Goal: Task Accomplishment & Management: Manage account settings

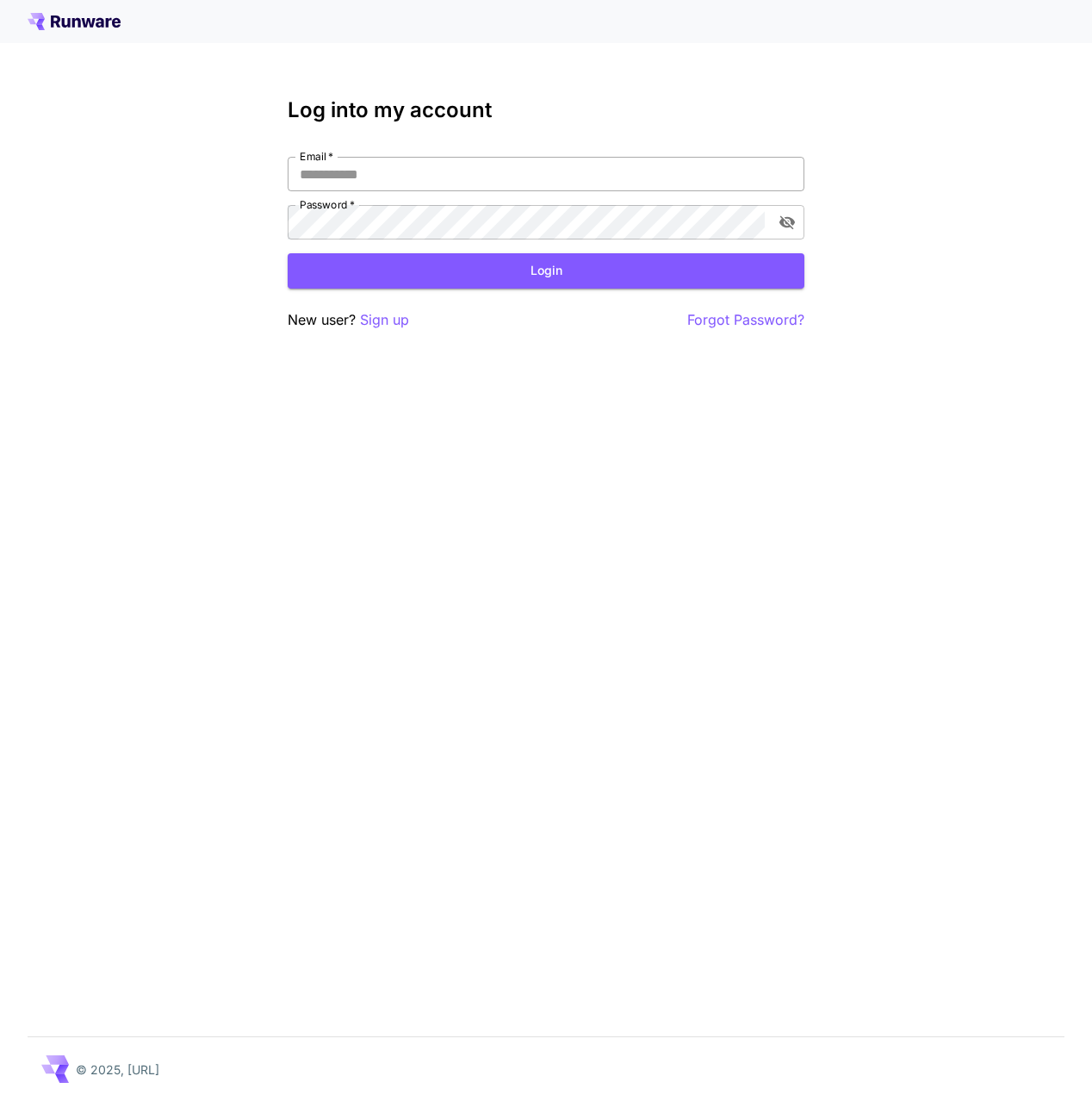
click at [339, 172] on input "Email   *" at bounding box center [546, 174] width 517 height 34
click at [339, 173] on input "Email   *" at bounding box center [546, 174] width 517 height 34
type input "*"
click at [482, 400] on div "Log into my account Email   * Email   * Password   * Password   * Login New use…" at bounding box center [546, 550] width 1092 height 1101
click at [386, 317] on p "Sign up" at bounding box center [385, 320] width 49 height 22
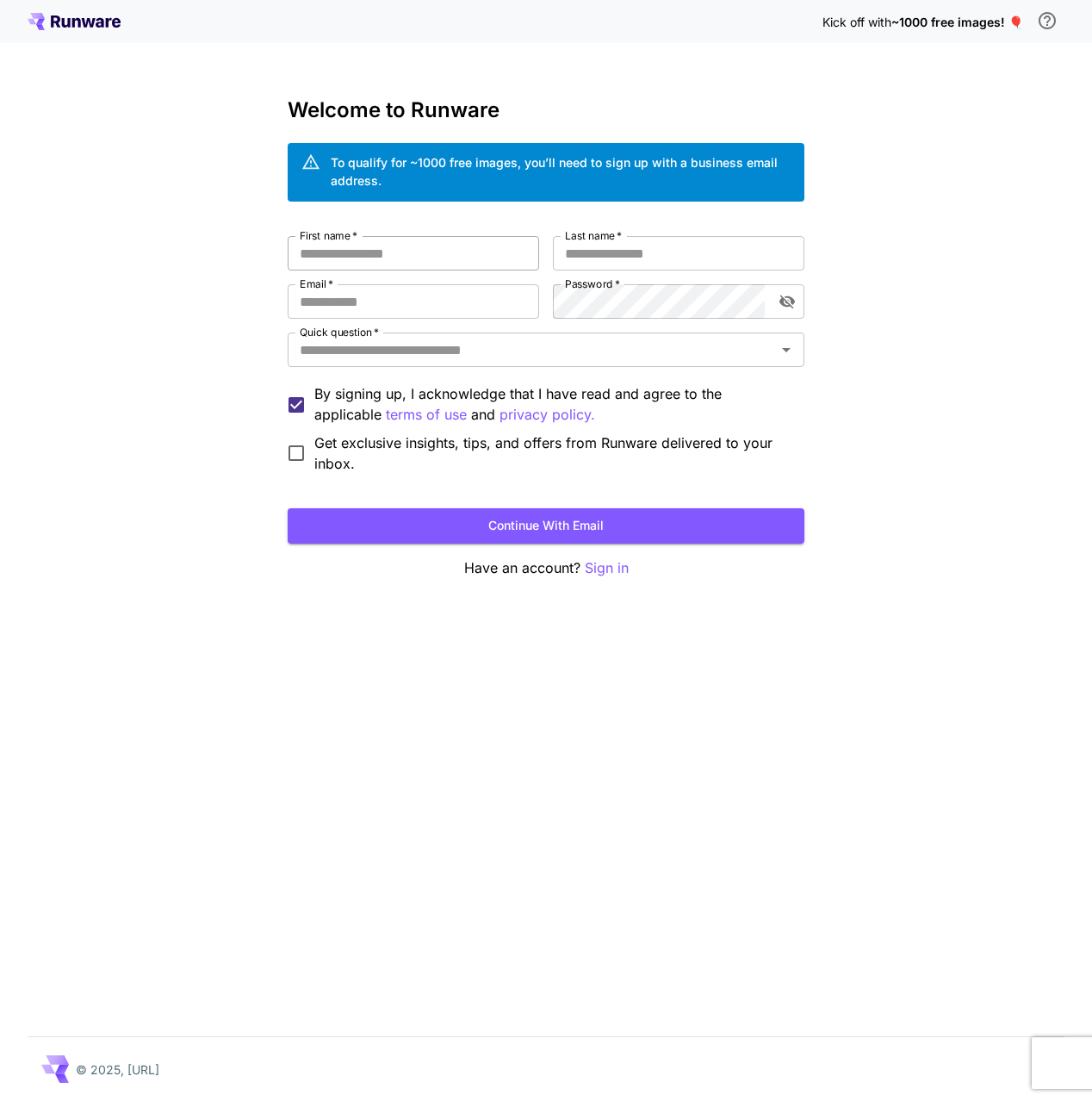
click at [342, 254] on input "First name   *" at bounding box center [414, 253] width 252 height 34
type input "******"
type input "*****"
type input "**********"
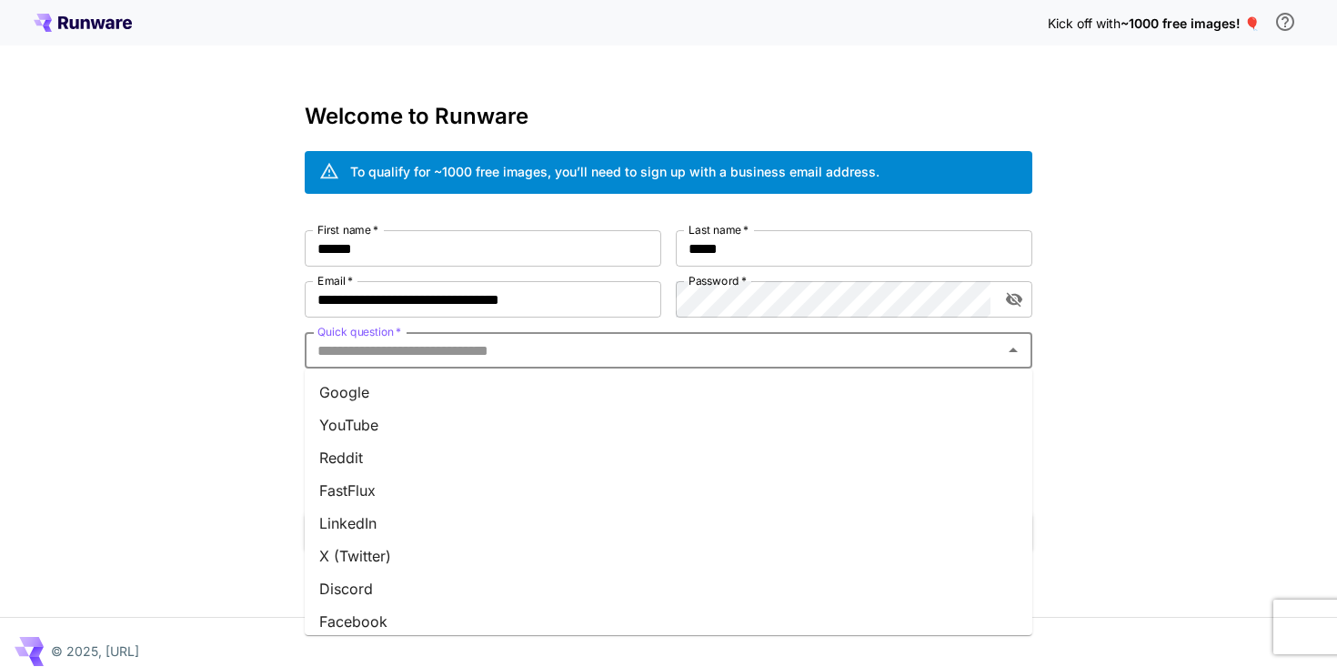
click at [734, 355] on input "Quick question   *" at bounding box center [653, 349] width 687 height 25
click at [564, 397] on li "Google" at bounding box center [669, 392] width 728 height 33
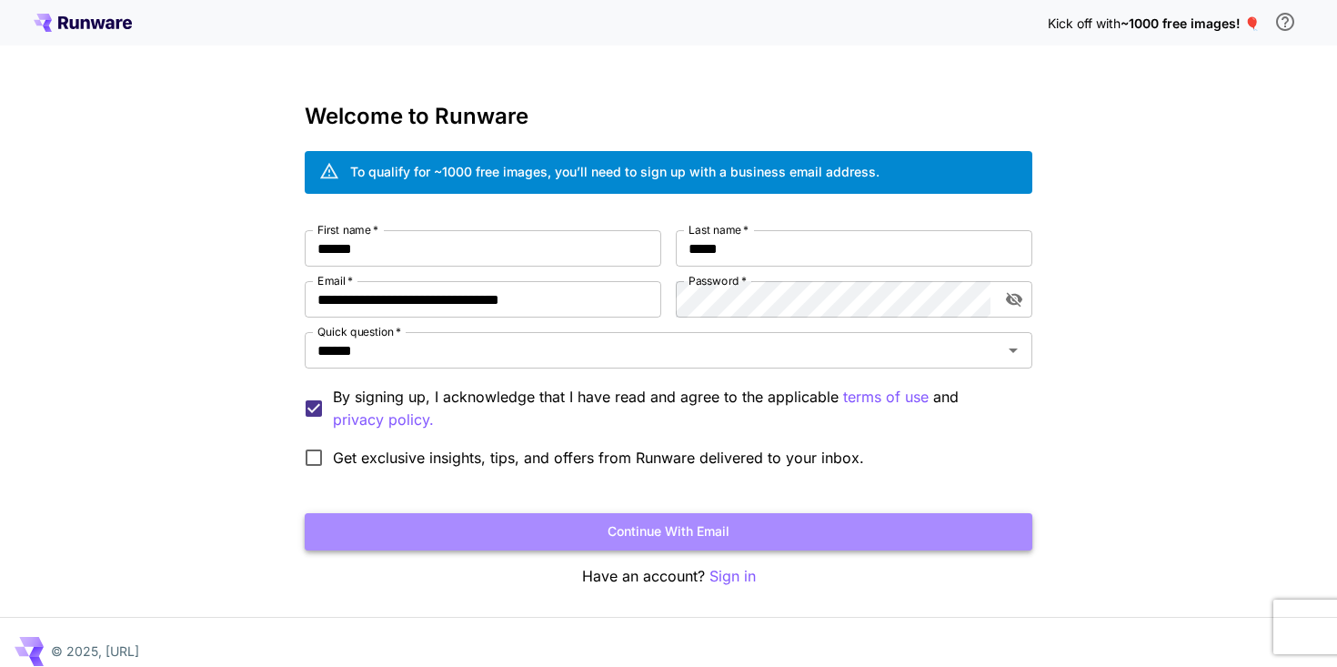
click at [558, 527] on button "Continue with email" at bounding box center [669, 531] width 728 height 37
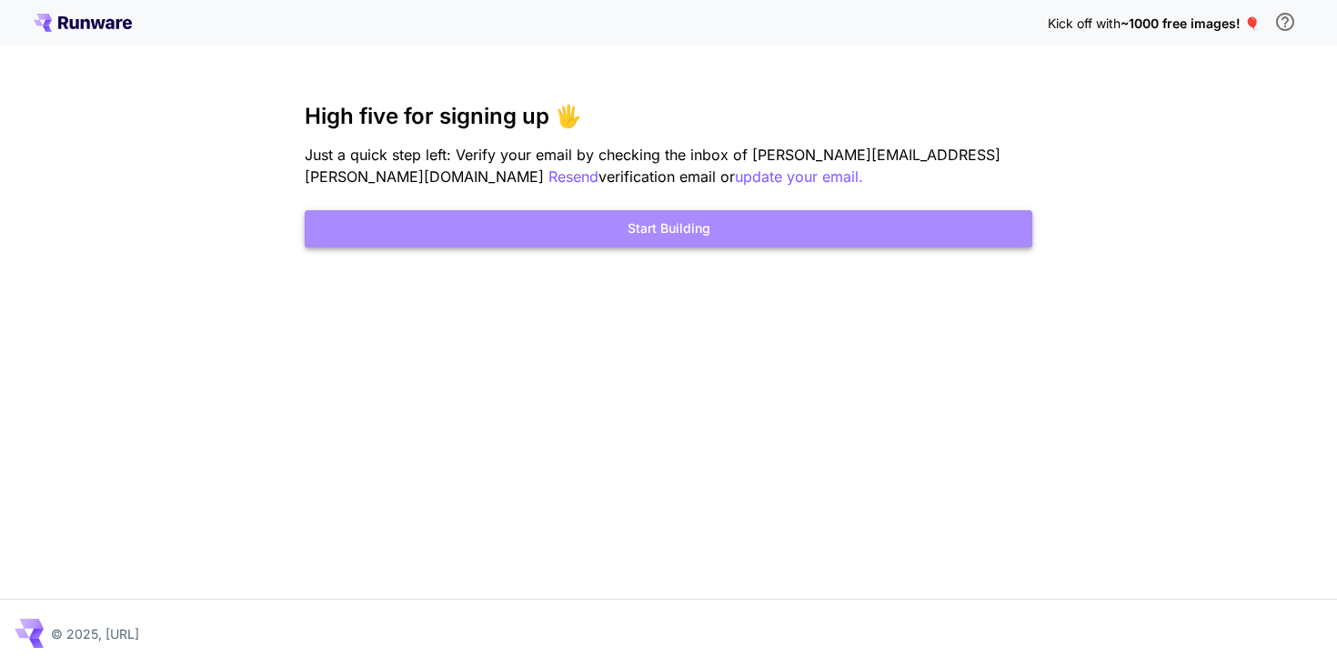
click at [601, 238] on button "Start Building" at bounding box center [669, 228] width 728 height 37
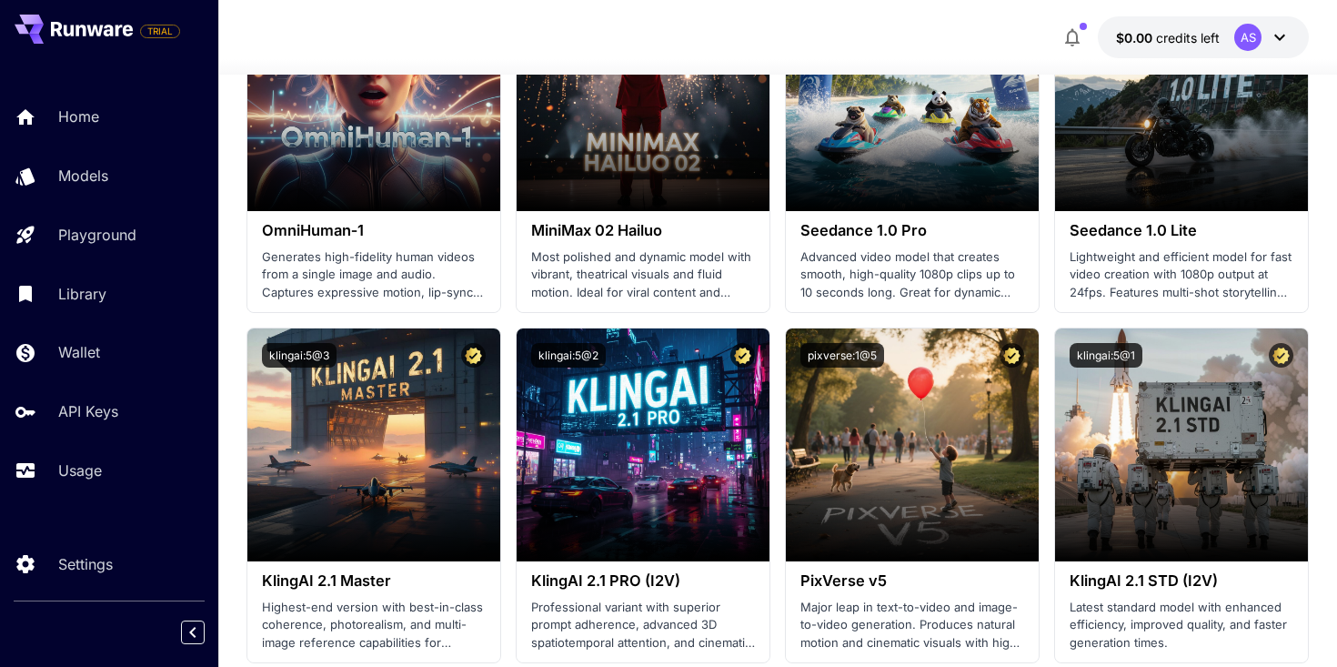
scroll to position [731, 0]
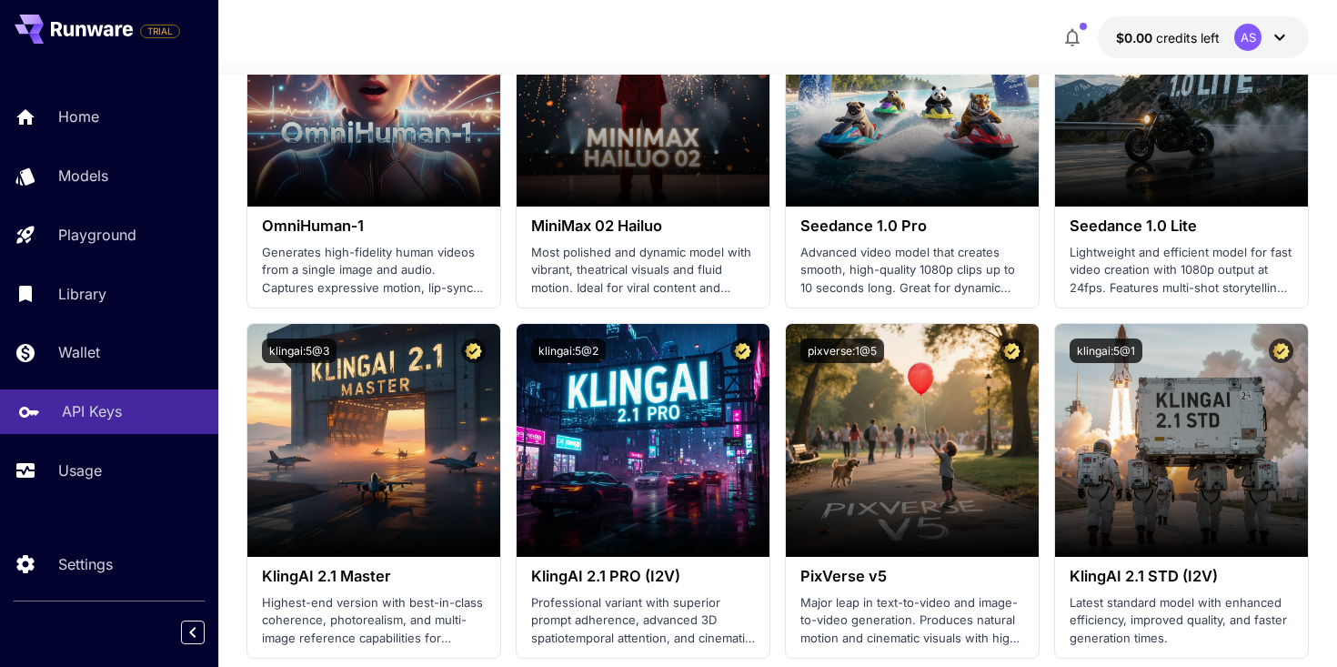
click at [77, 418] on p "API Keys" at bounding box center [92, 411] width 60 height 22
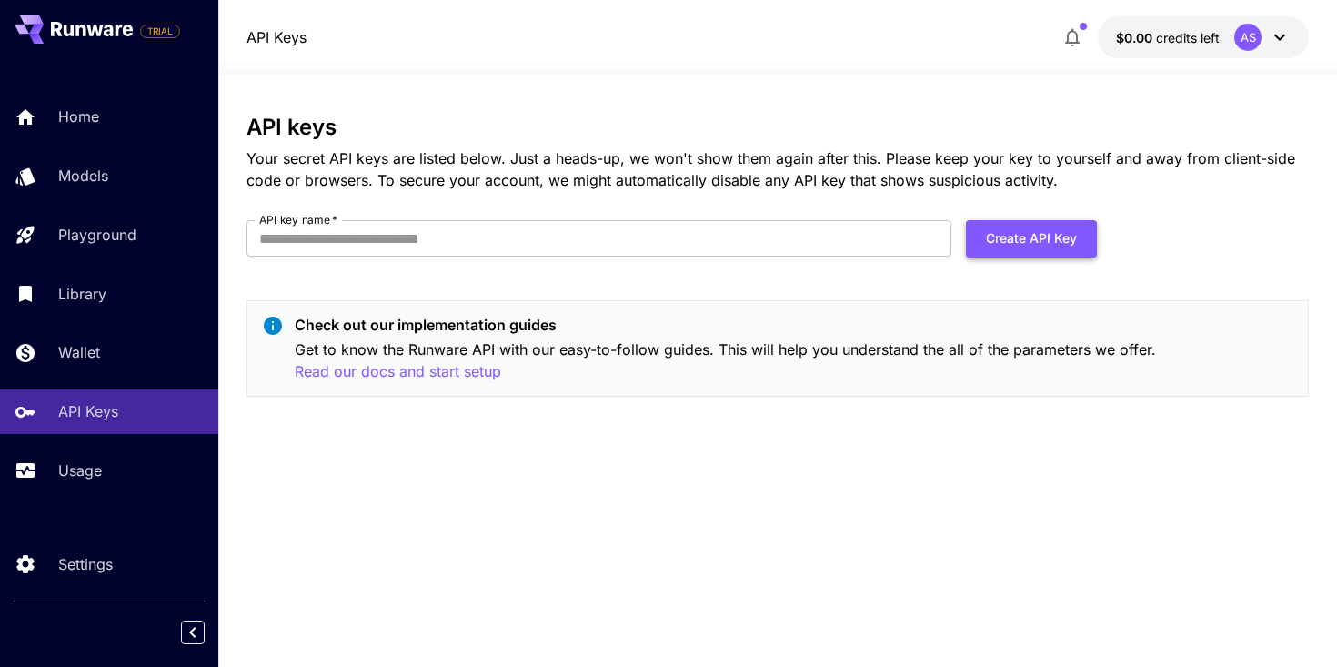
click at [990, 238] on button "Create API Key" at bounding box center [1031, 238] width 131 height 37
click at [739, 239] on input "API key name   *" at bounding box center [599, 238] width 705 height 36
type input "*"
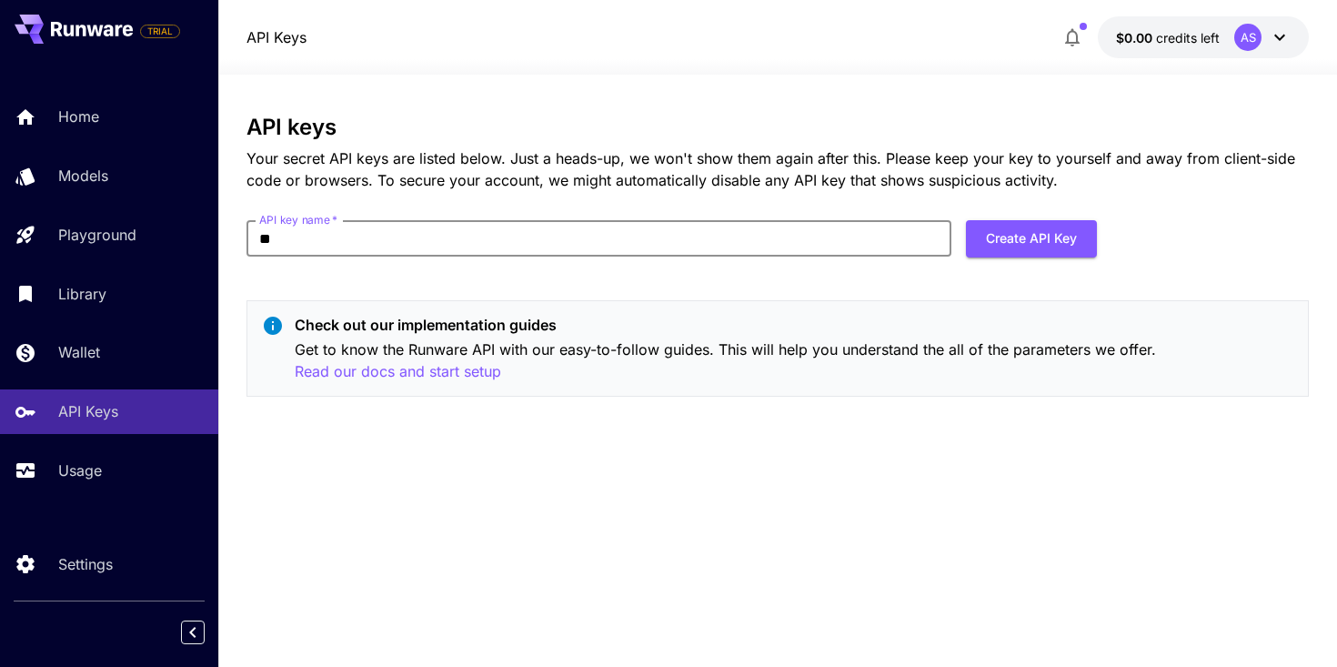
type input "*"
type input "**********"
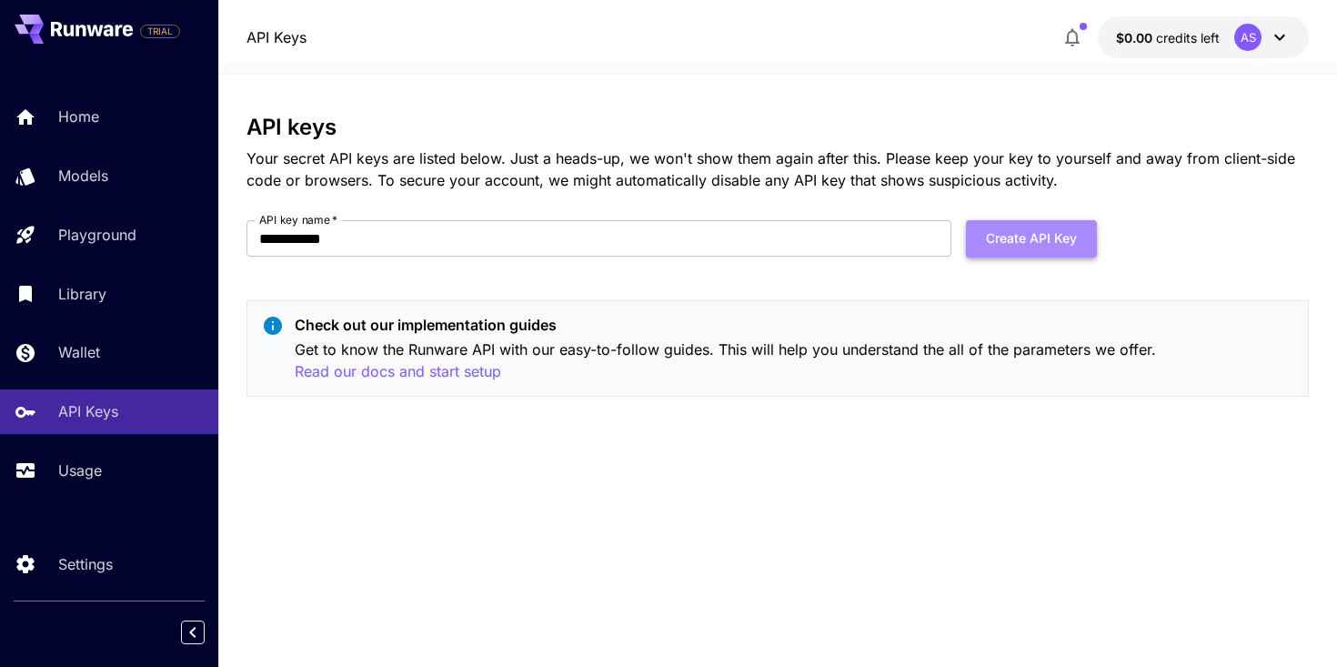
click at [1042, 244] on button "Create API Key" at bounding box center [1031, 238] width 131 height 37
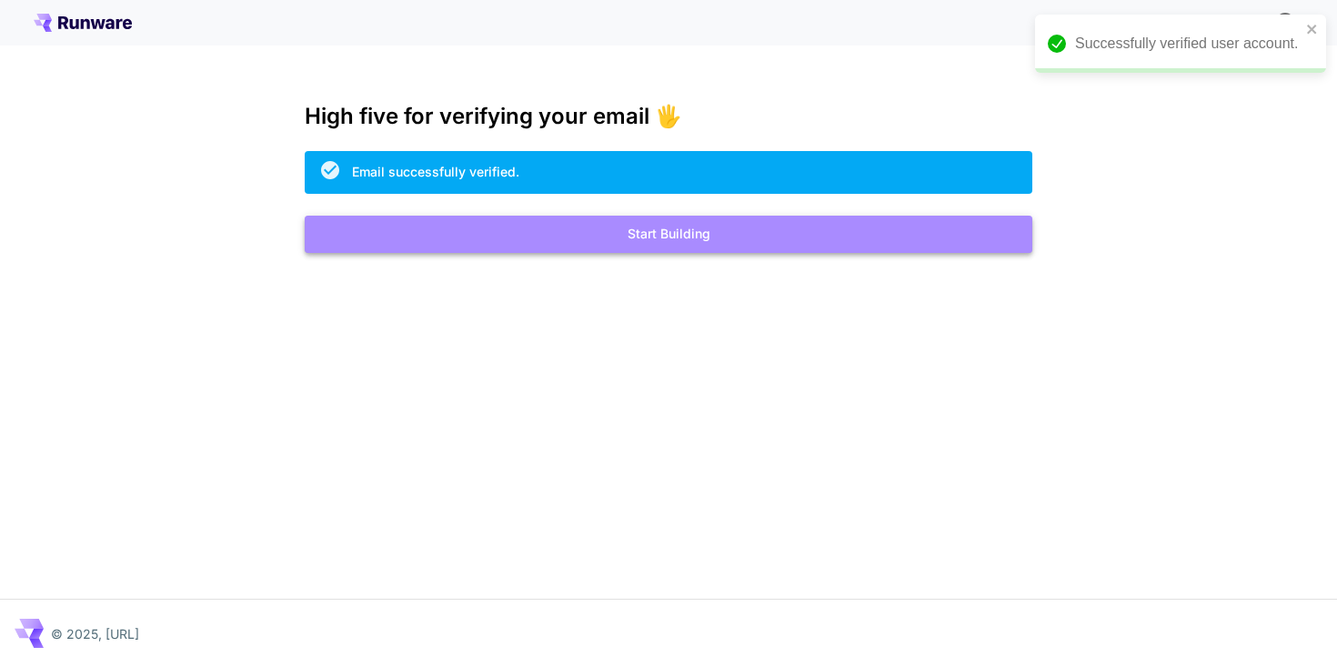
click at [615, 243] on button "Start Building" at bounding box center [669, 234] width 728 height 37
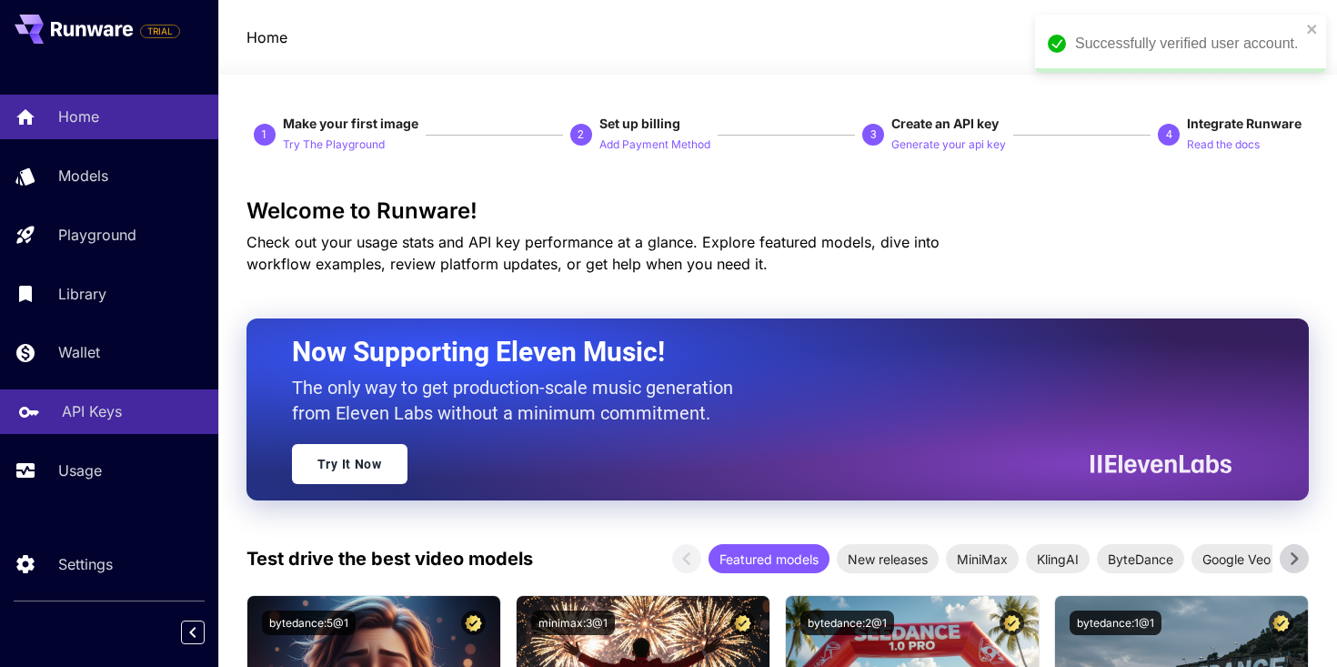
click at [80, 427] on link "API Keys" at bounding box center [109, 411] width 218 height 45
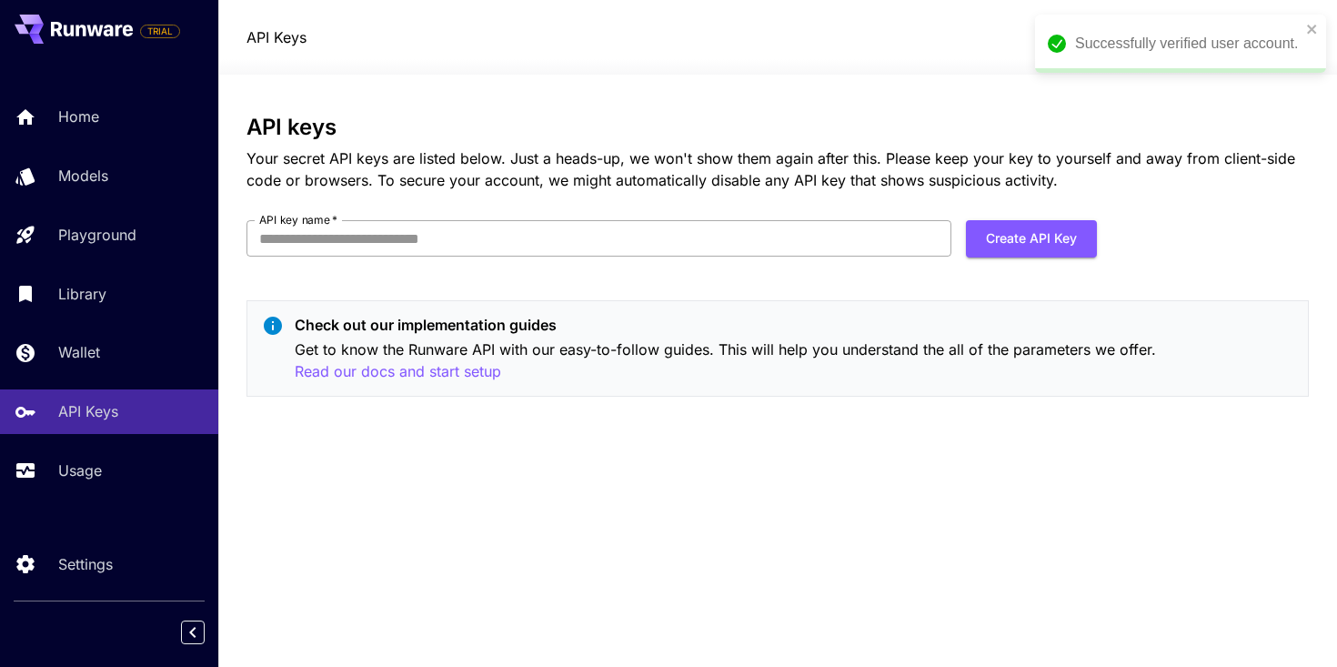
click at [346, 237] on input "API key name   *" at bounding box center [599, 238] width 705 height 36
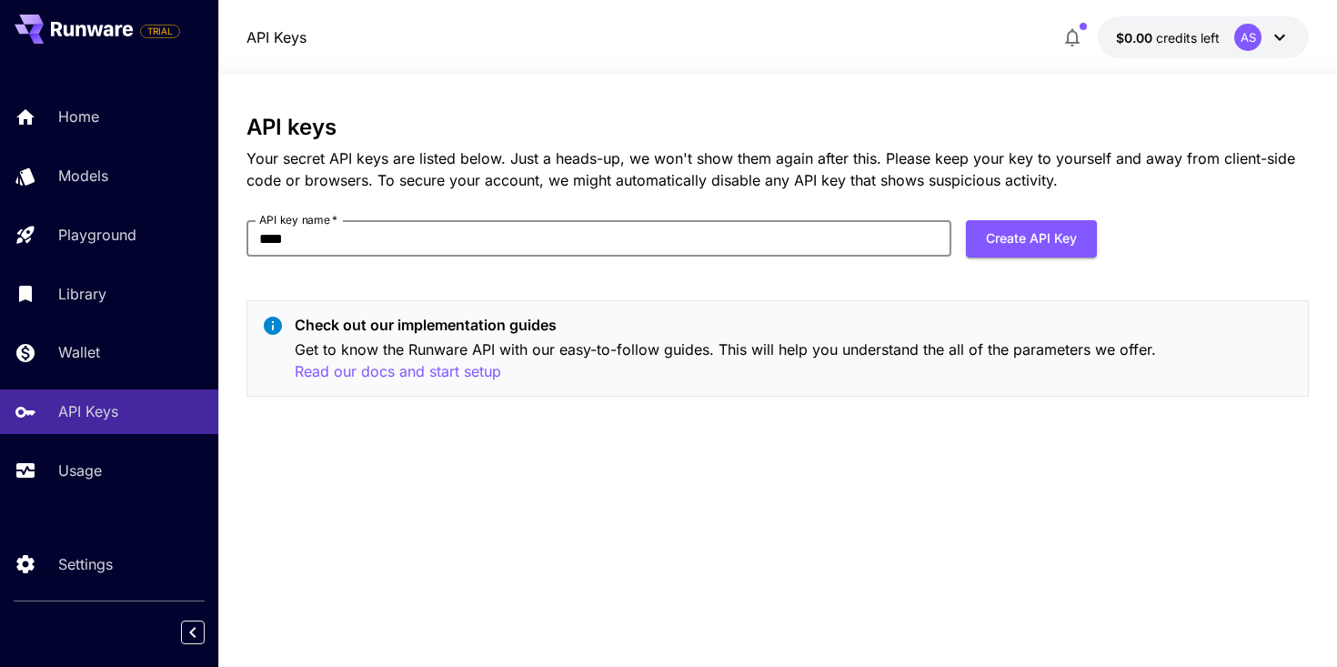
type input "**********"
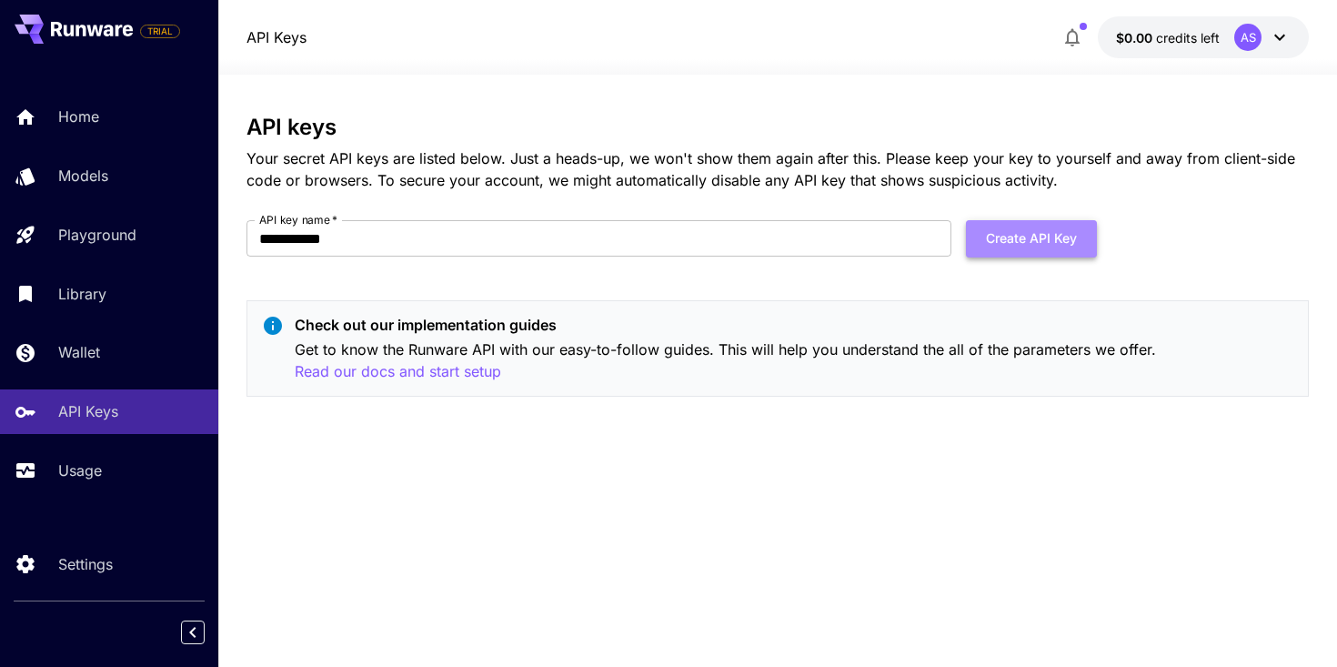
click at [1012, 244] on button "Create API Key" at bounding box center [1031, 238] width 131 height 37
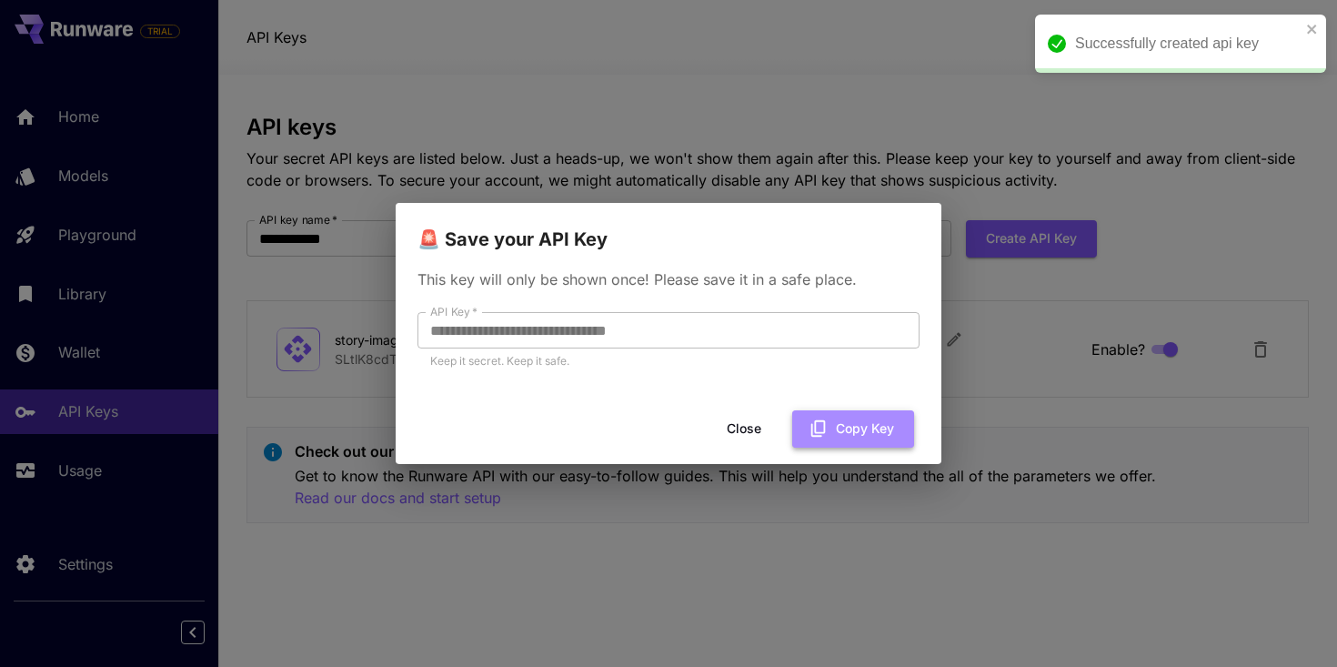
click at [858, 434] on button "Copy Key" at bounding box center [853, 428] width 122 height 37
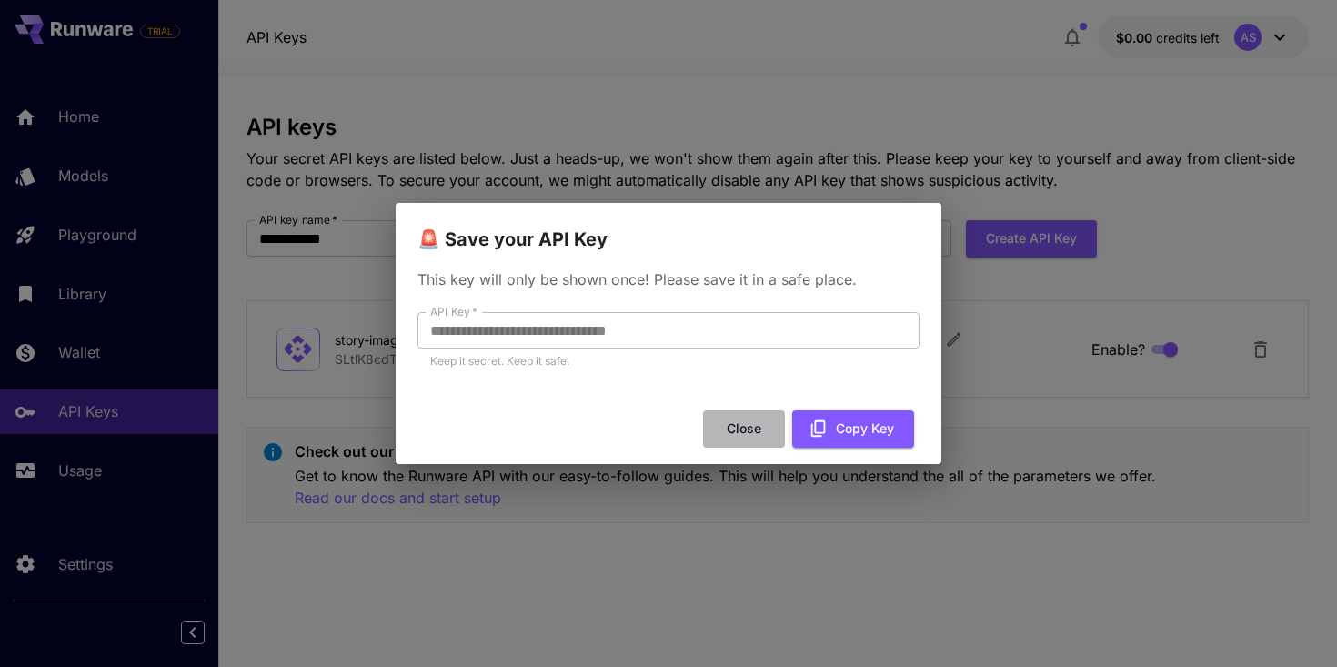
click at [739, 430] on button "Close" at bounding box center [744, 428] width 82 height 37
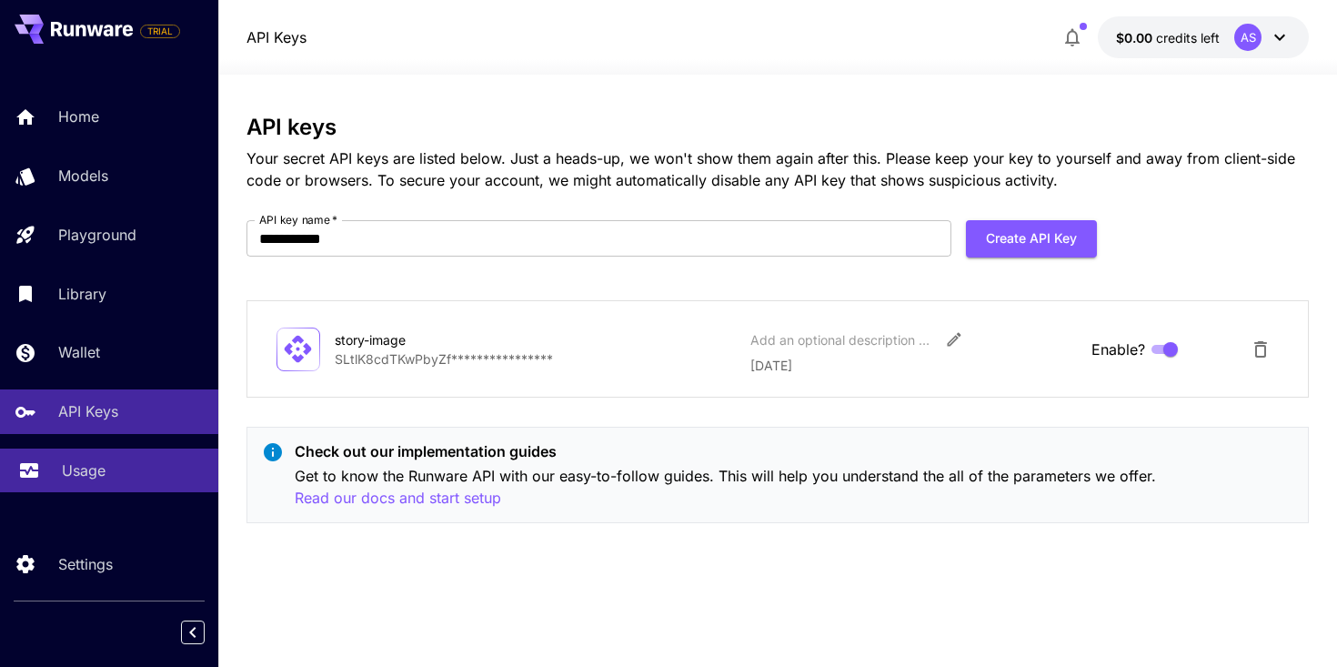
click at [55, 475] on link "Usage" at bounding box center [109, 470] width 218 height 45
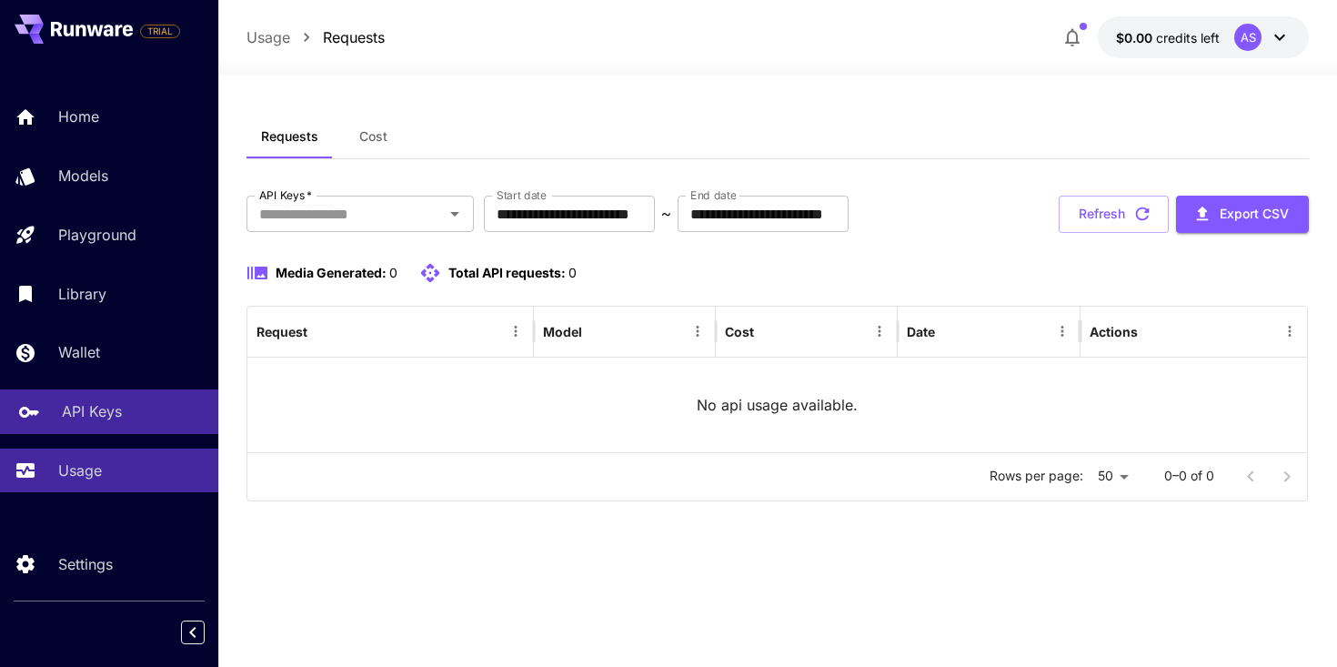
click at [101, 415] on p "API Keys" at bounding box center [92, 411] width 60 height 22
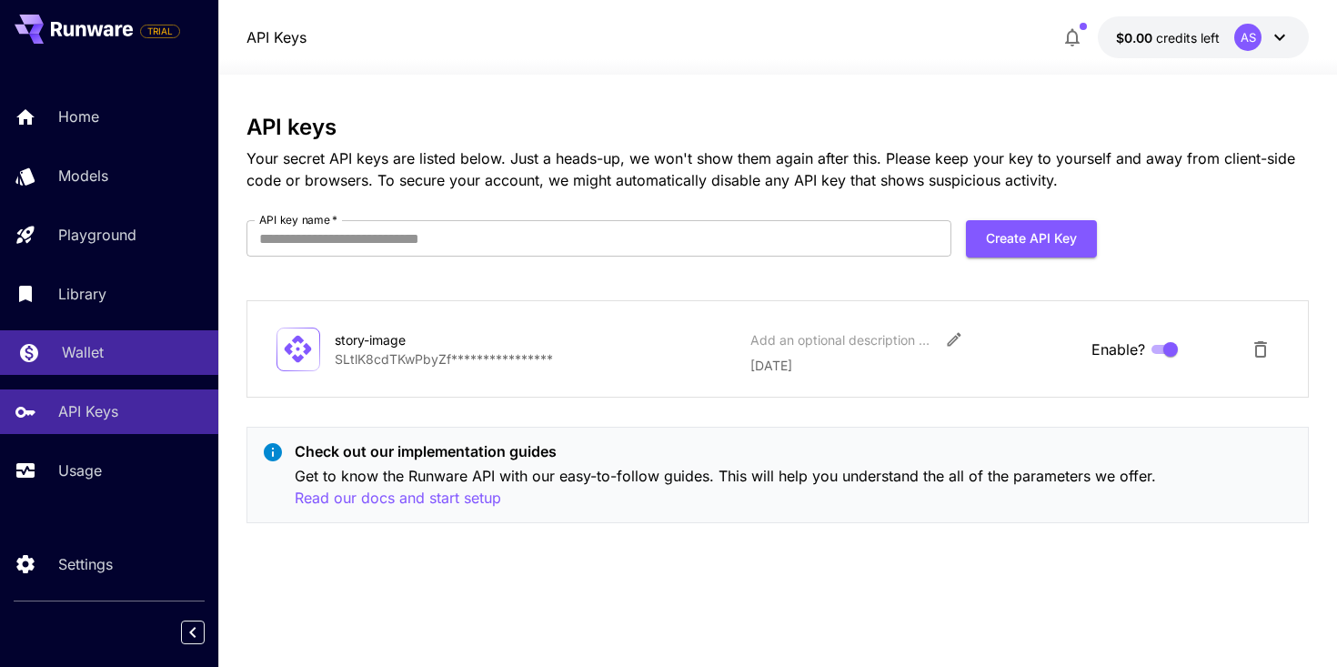
click at [96, 344] on p "Wallet" at bounding box center [83, 352] width 42 height 22
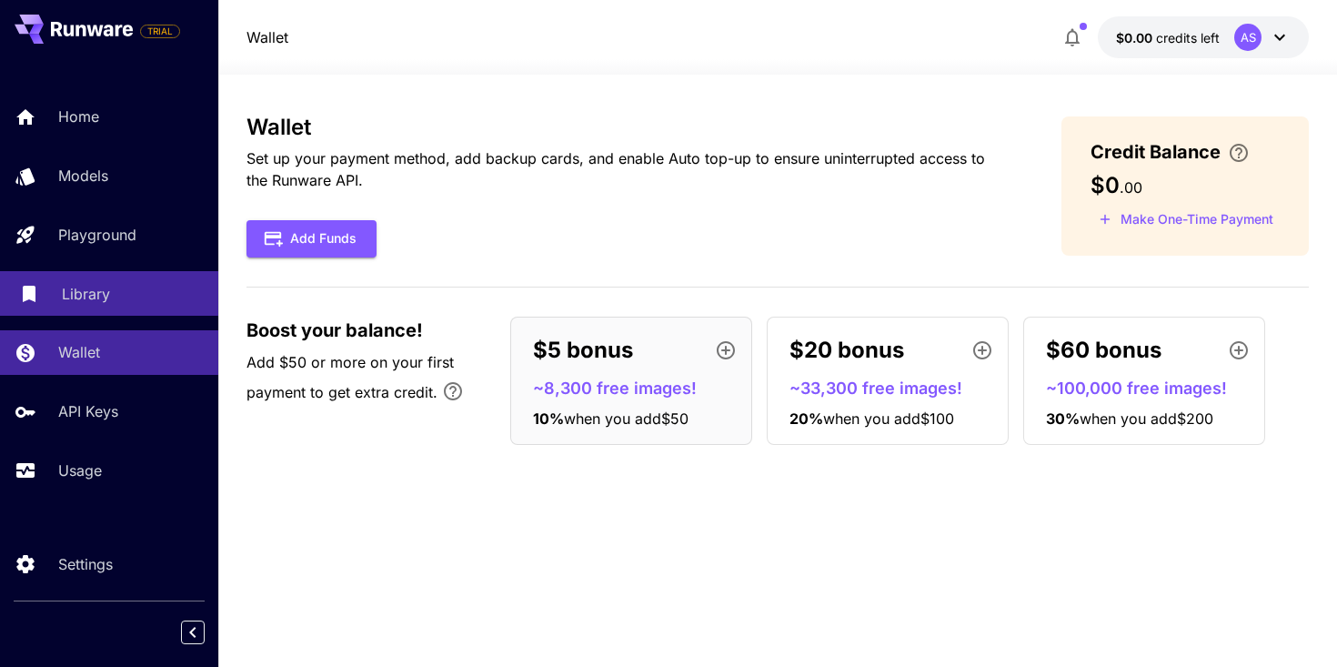
click at [90, 301] on p "Library" at bounding box center [86, 294] width 48 height 22
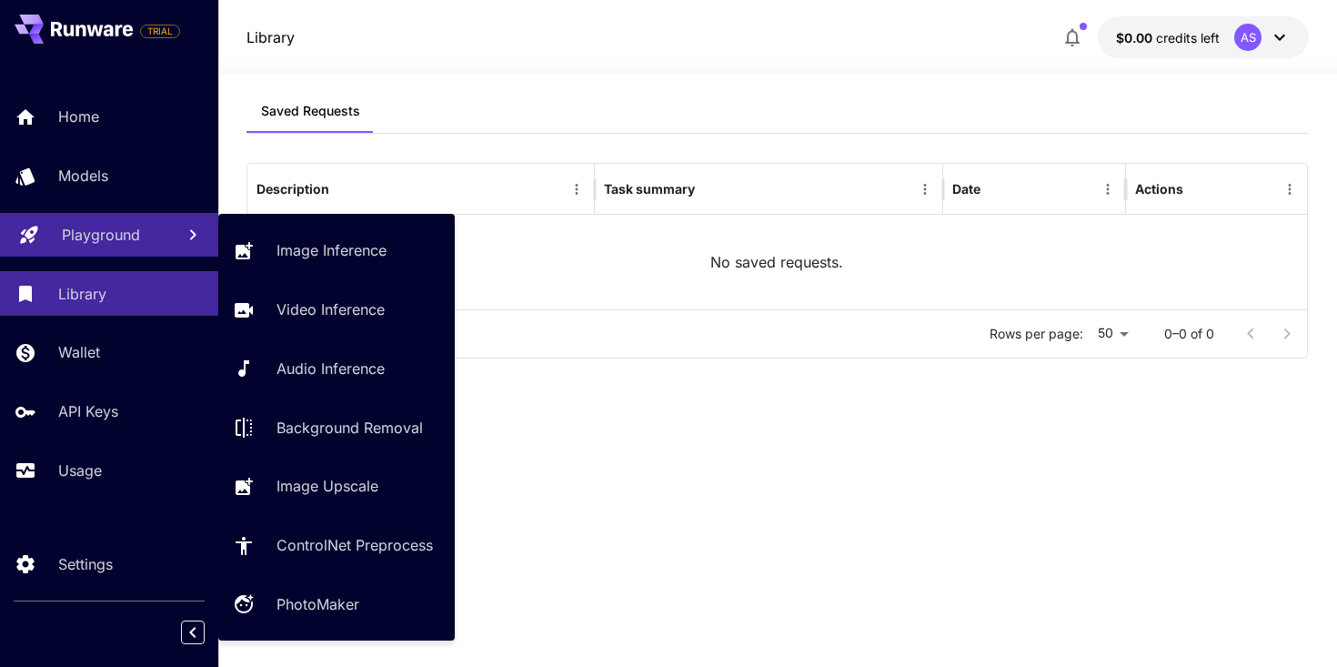
click at [96, 239] on p "Playground" at bounding box center [101, 235] width 78 height 22
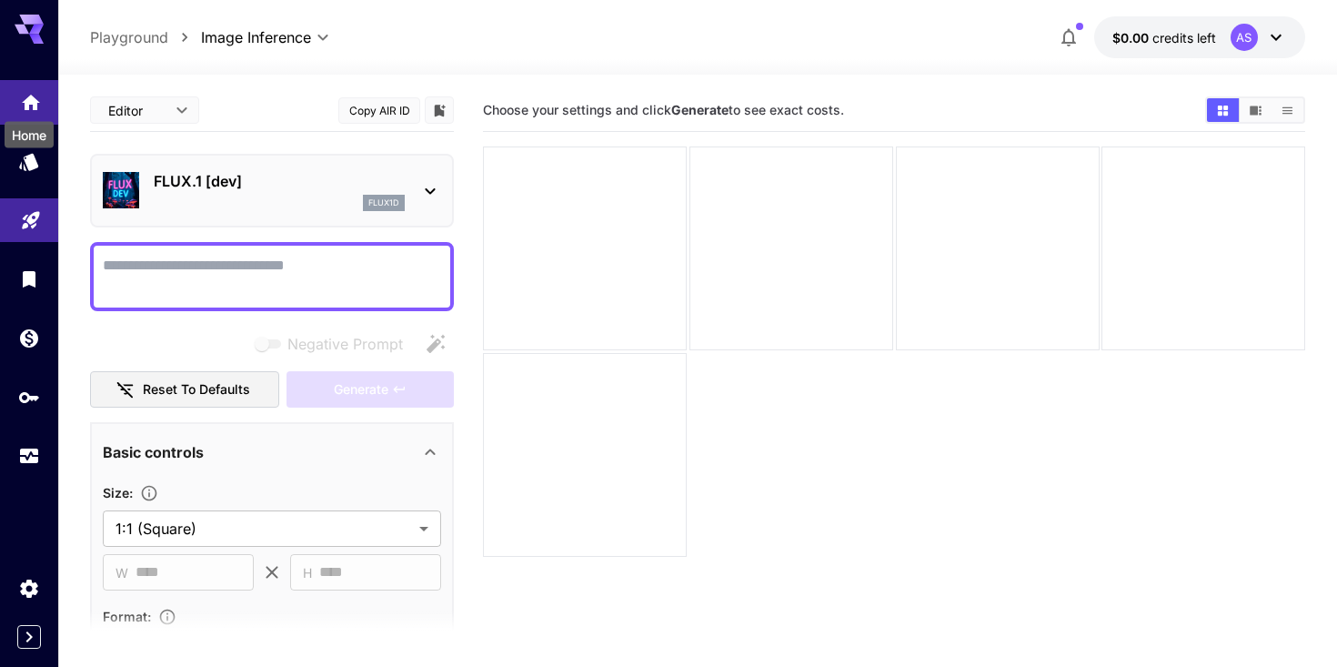
click at [32, 103] on icon "Home" at bounding box center [31, 97] width 22 height 22
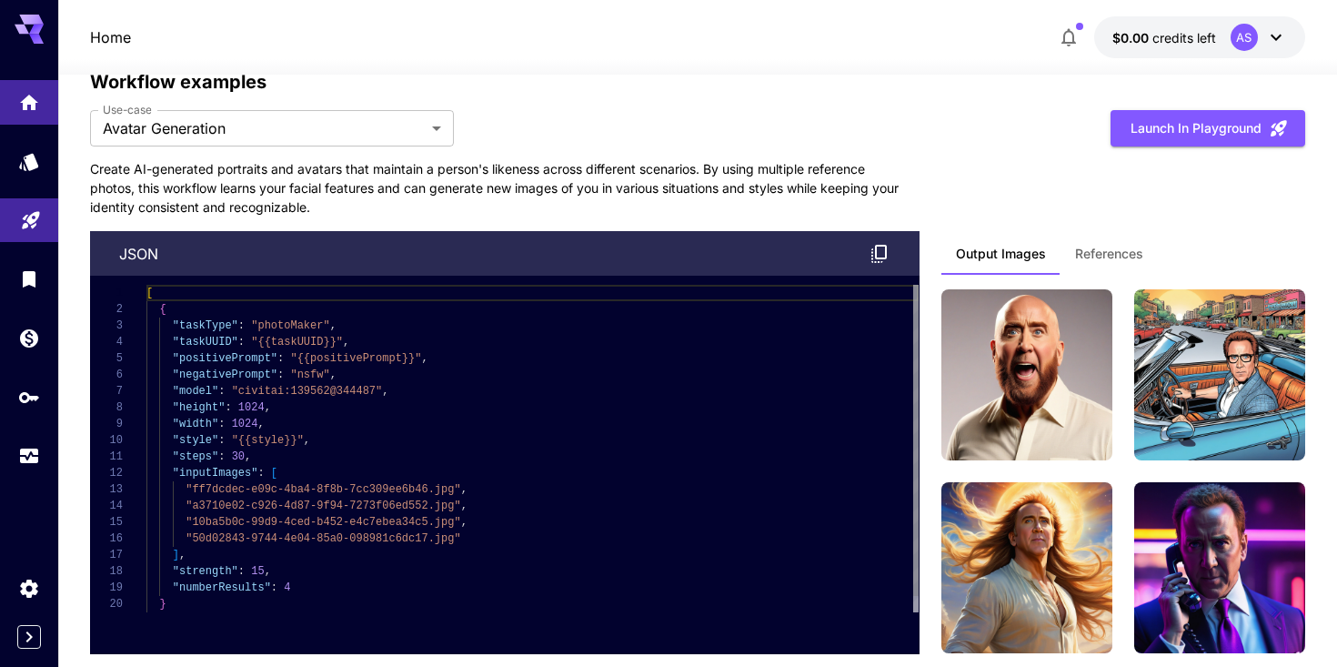
scroll to position [4922, 0]
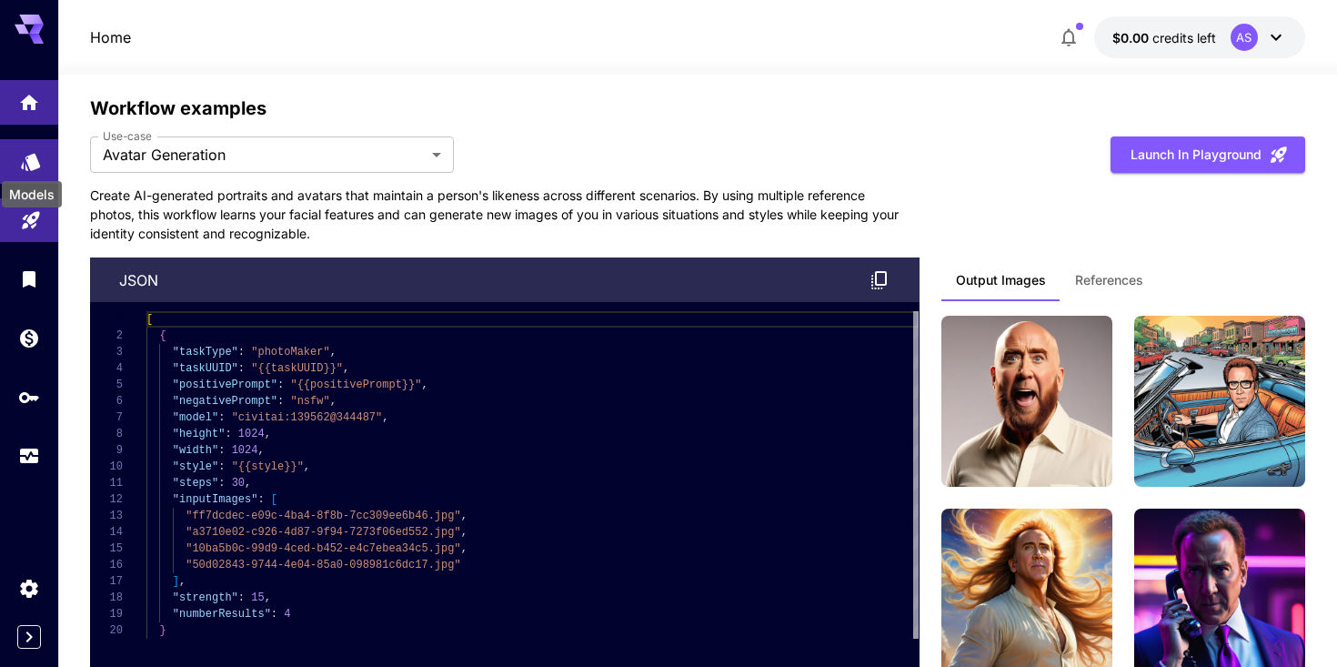
click at [35, 150] on icon "Models" at bounding box center [31, 156] width 22 height 22
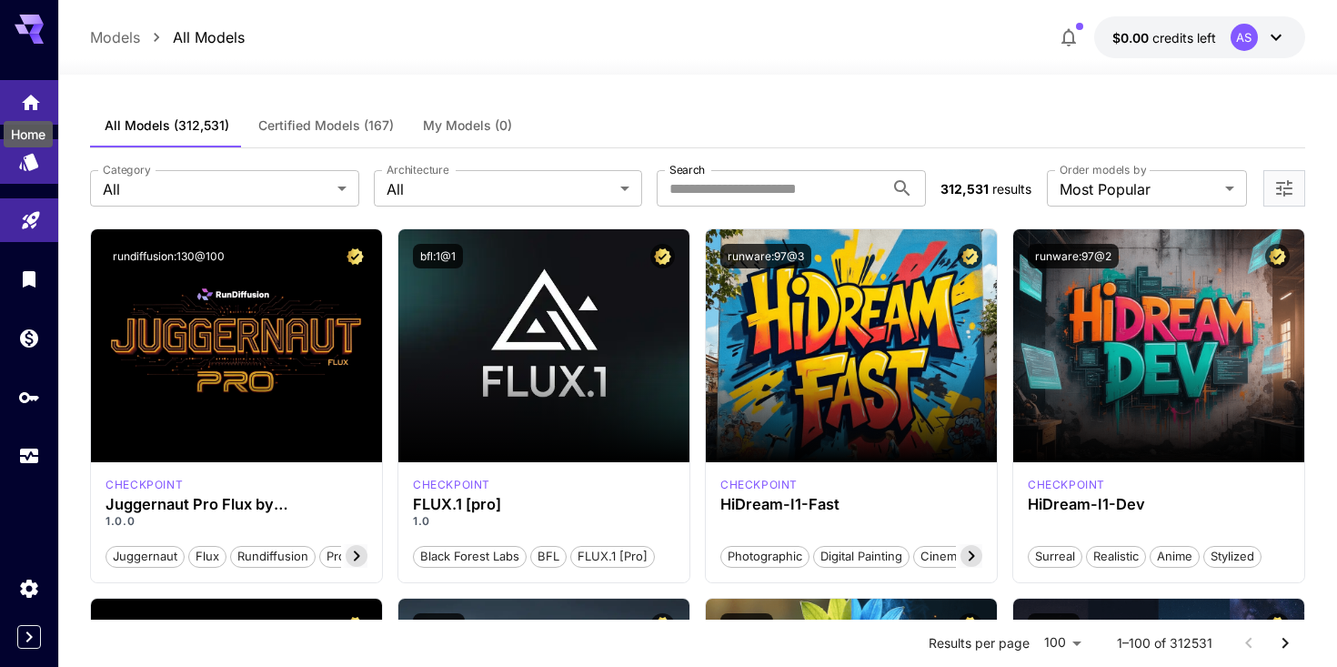
click at [20, 96] on icon "Home" at bounding box center [31, 97] width 22 height 22
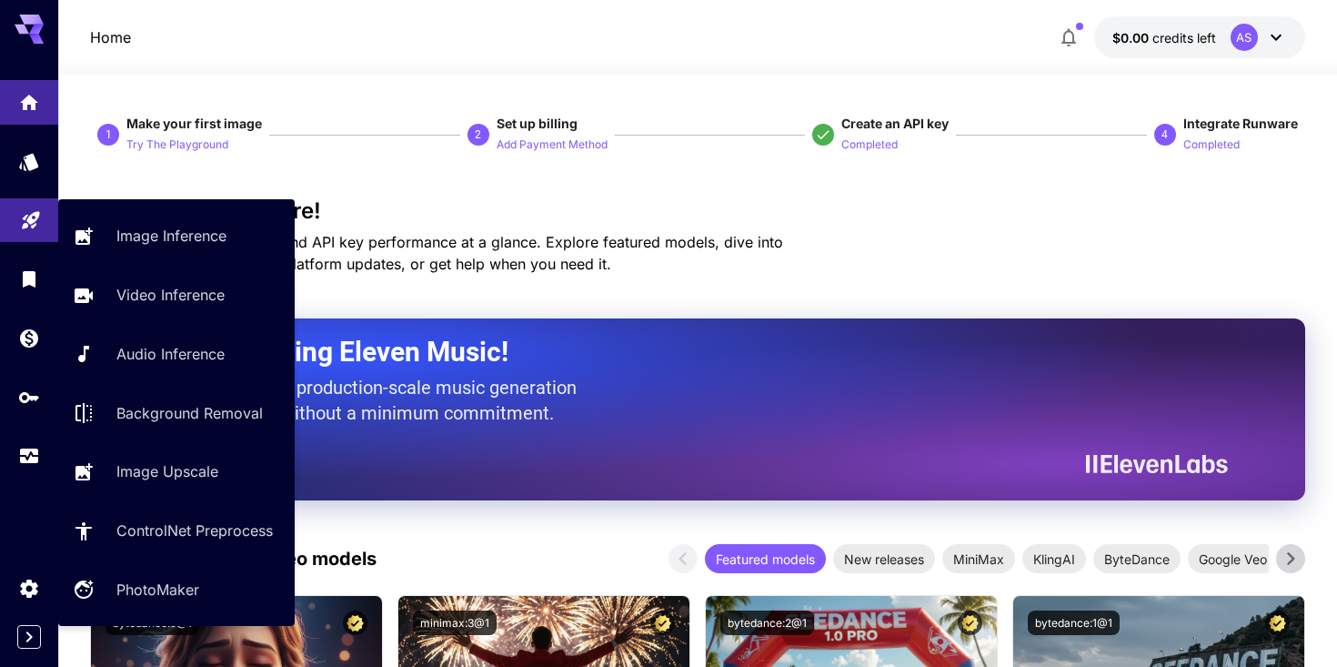
click at [25, 205] on link at bounding box center [29, 220] width 58 height 45
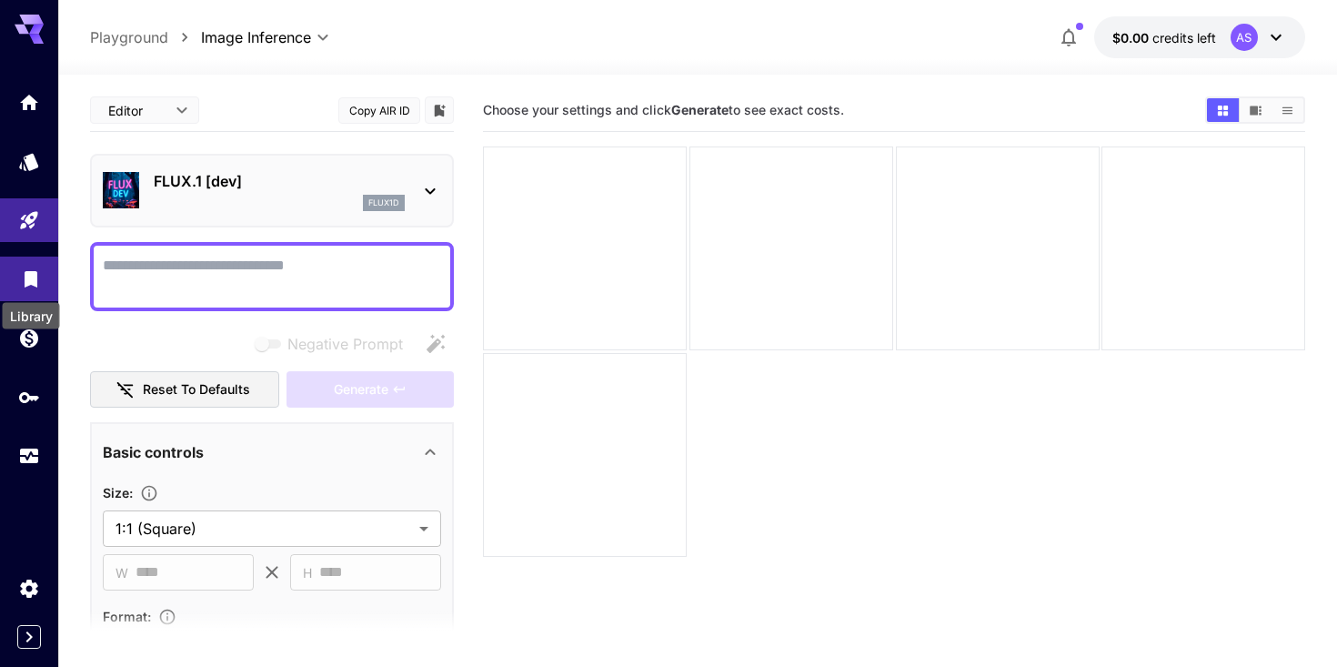
click at [20, 283] on icon "Library" at bounding box center [31, 274] width 22 height 22
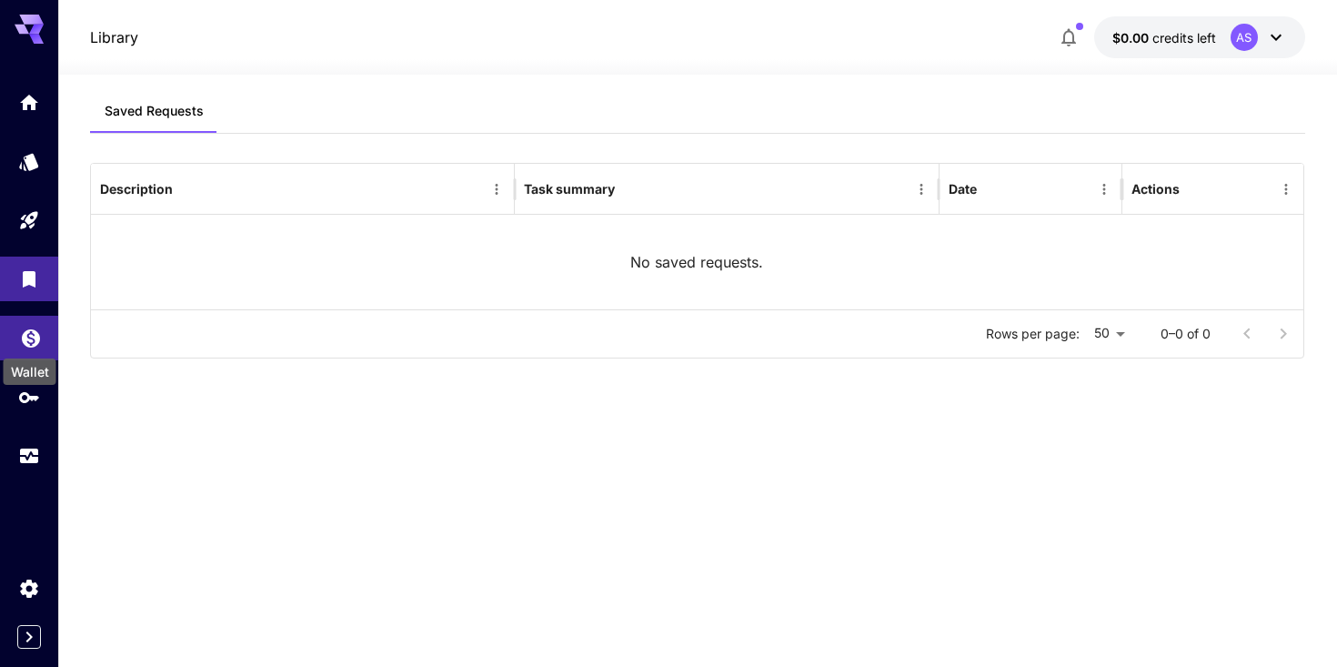
click at [24, 346] on div "Wallet" at bounding box center [30, 366] width 56 height 41
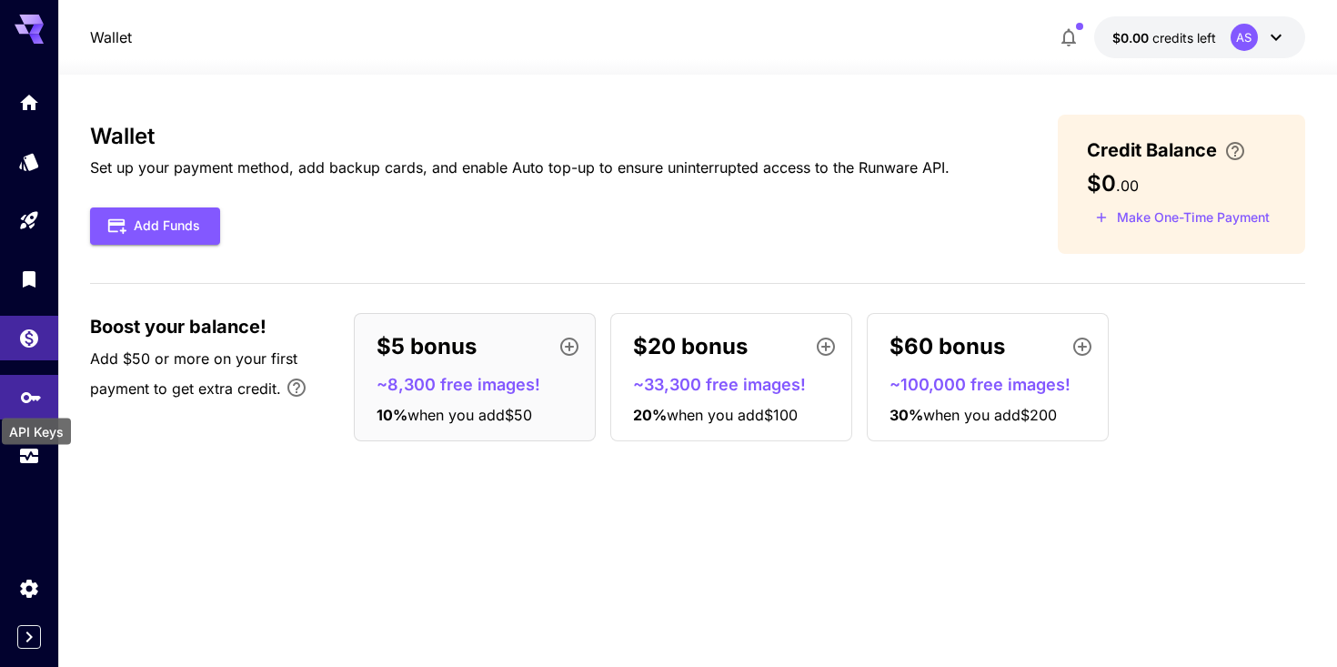
click at [25, 395] on icon "API Keys" at bounding box center [31, 391] width 22 height 22
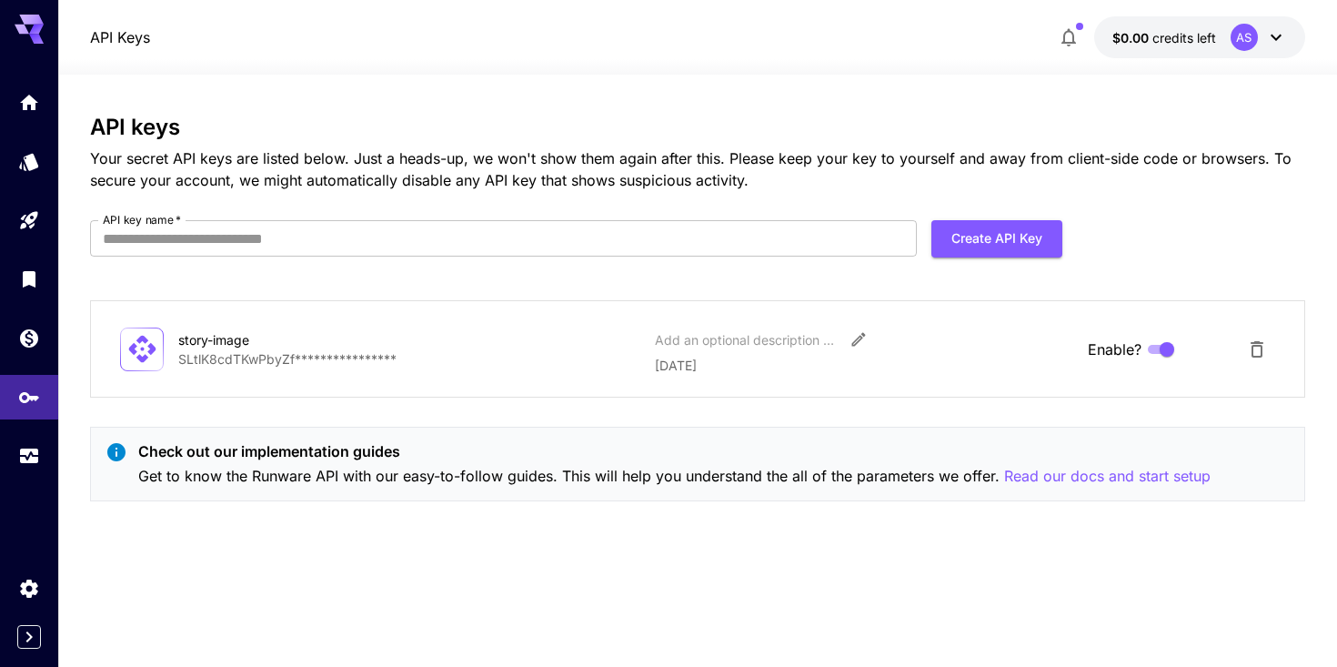
click at [1265, 30] on icon at bounding box center [1276, 37] width 22 height 22
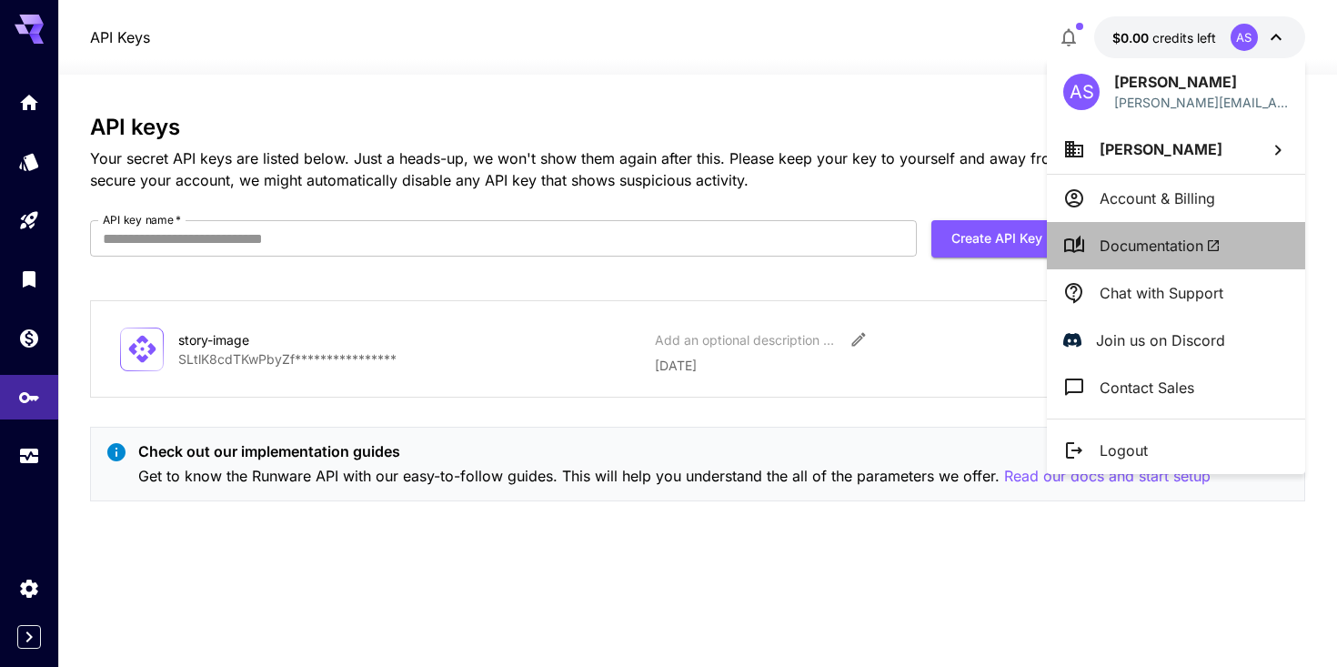
click at [1108, 247] on span "Documentation" at bounding box center [1160, 246] width 121 height 22
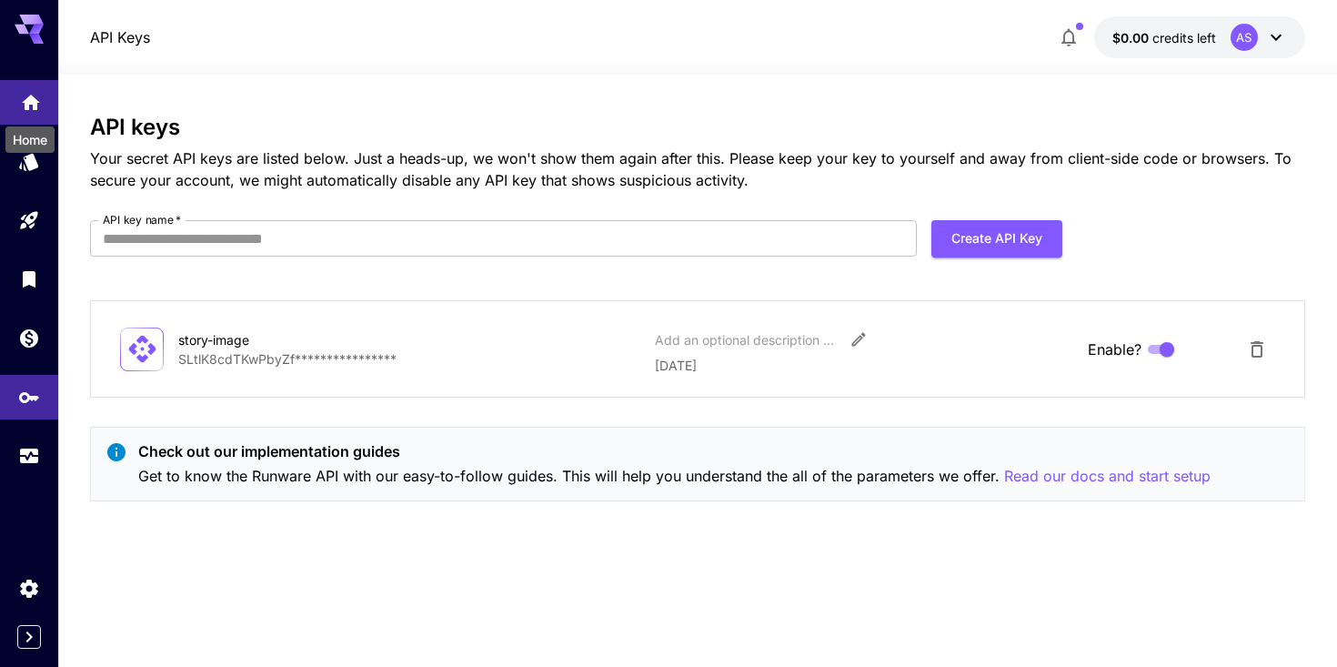
click at [25, 114] on div "Home" at bounding box center [30, 134] width 53 height 41
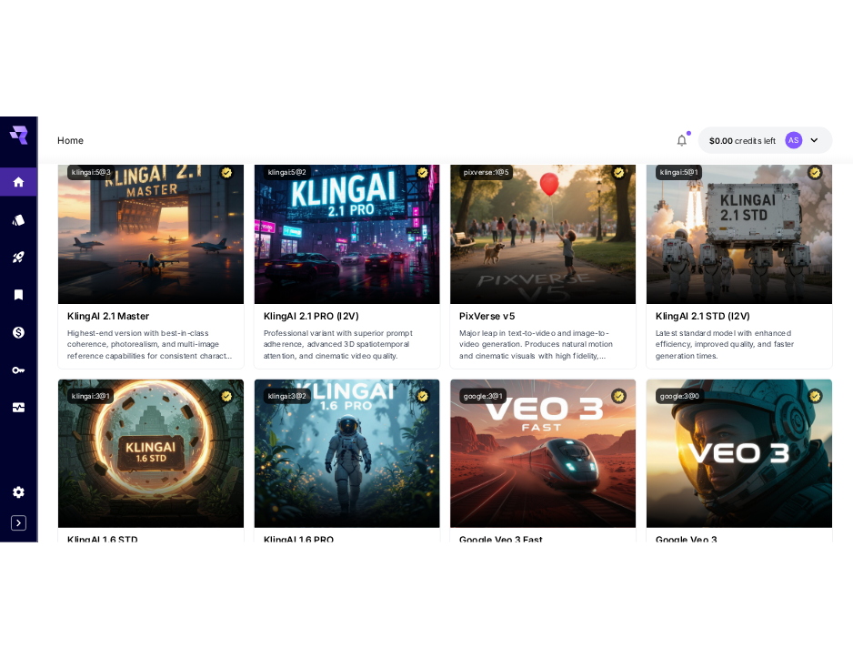
scroll to position [886, 0]
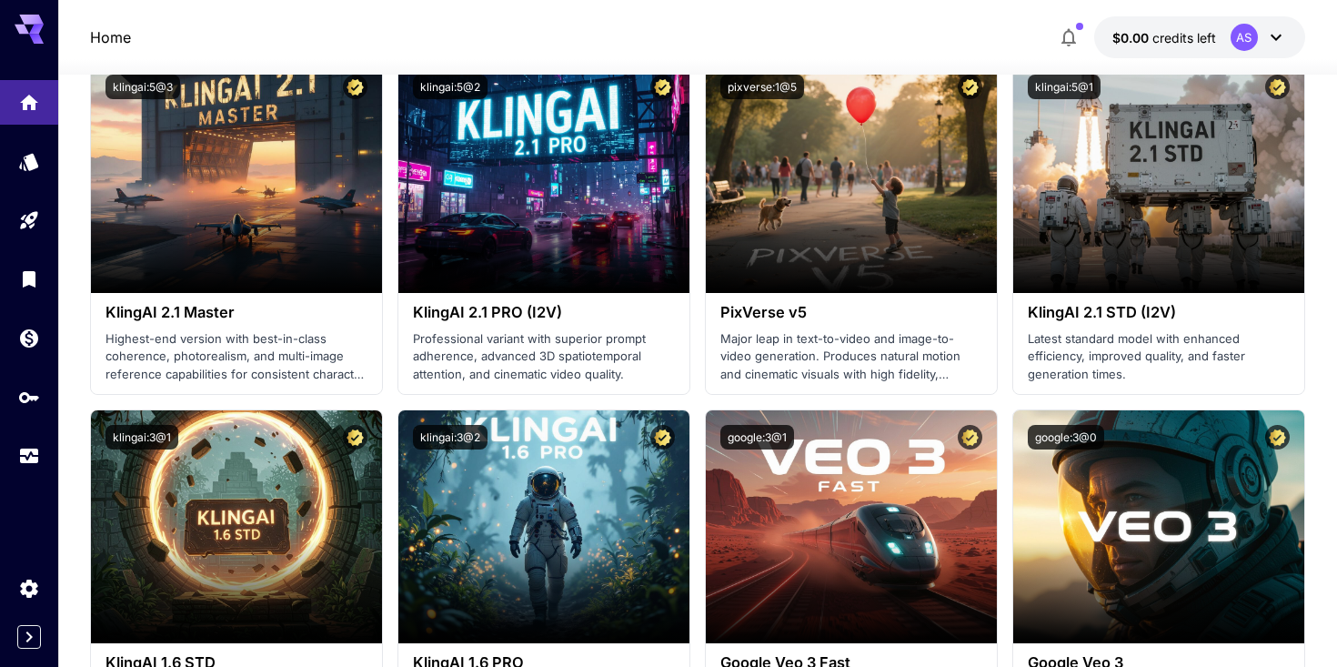
click at [1277, 37] on icon at bounding box center [1276, 38] width 11 height 6
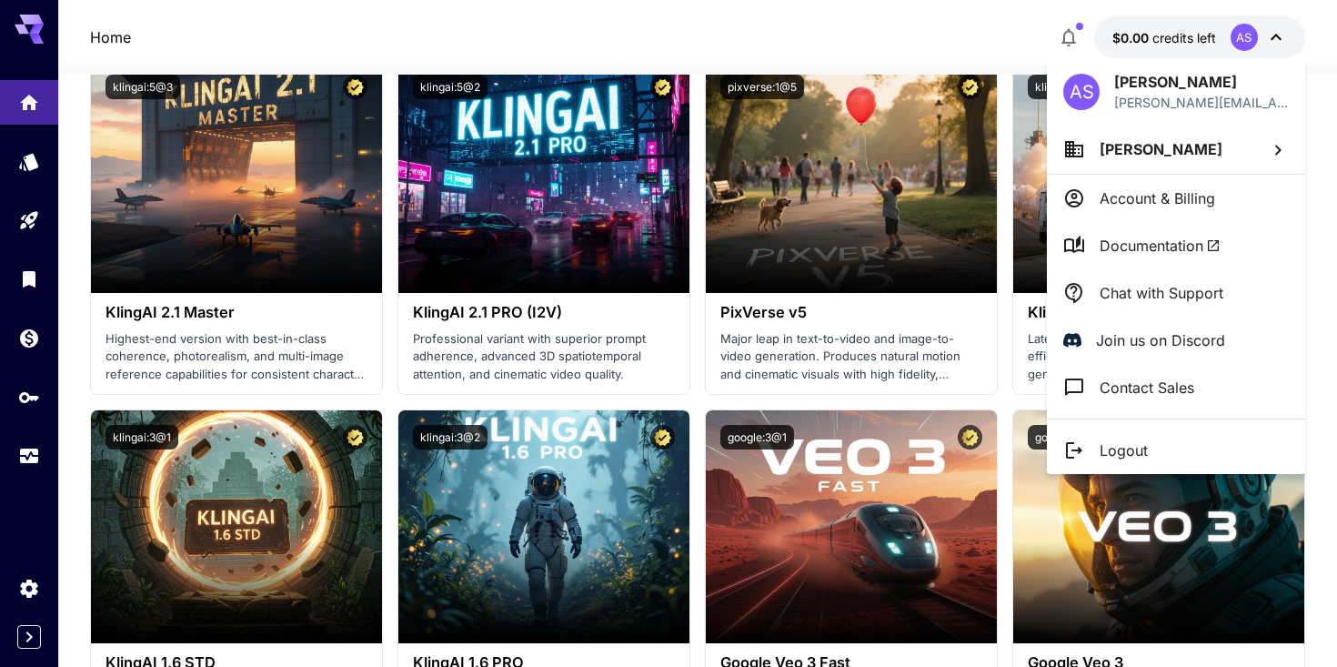
click at [22, 102] on div at bounding box center [668, 333] width 1337 height 667
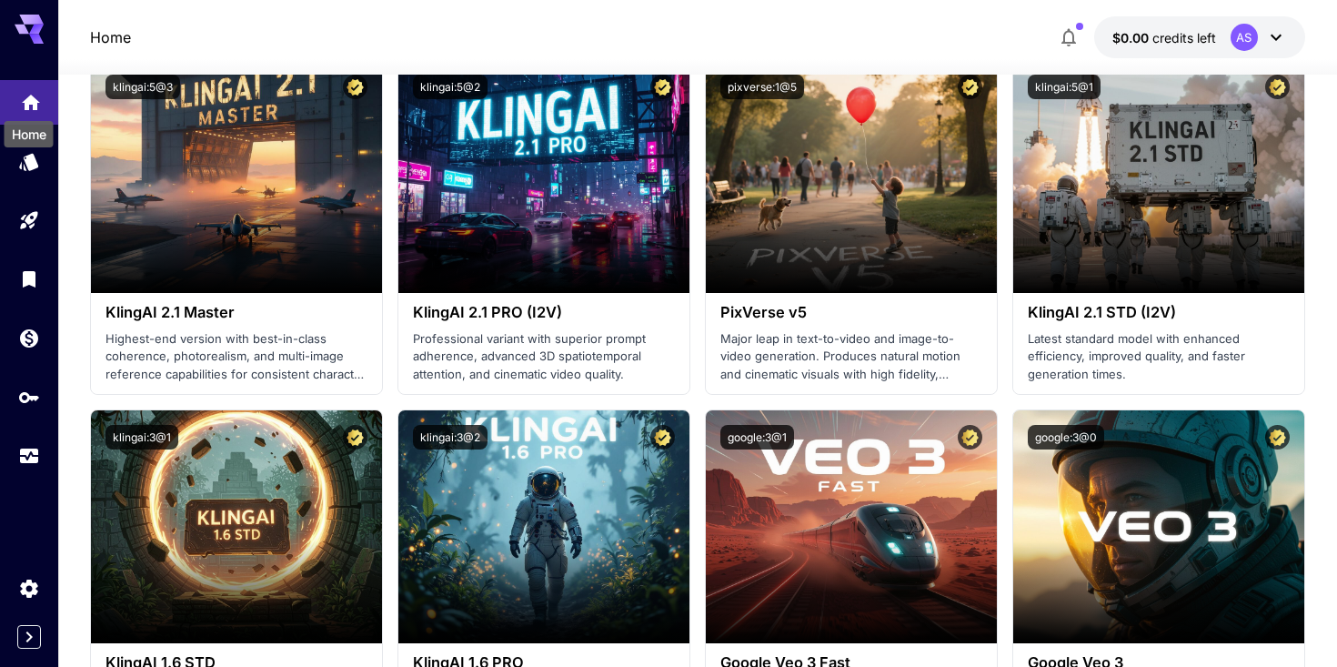
click at [27, 104] on icon "Home" at bounding box center [31, 97] width 22 height 22
click at [27, 104] on icon "Home" at bounding box center [31, 96] width 18 height 15
click at [96, 36] on p "Home" at bounding box center [110, 37] width 41 height 22
click at [21, 153] on icon "Models" at bounding box center [31, 156] width 22 height 22
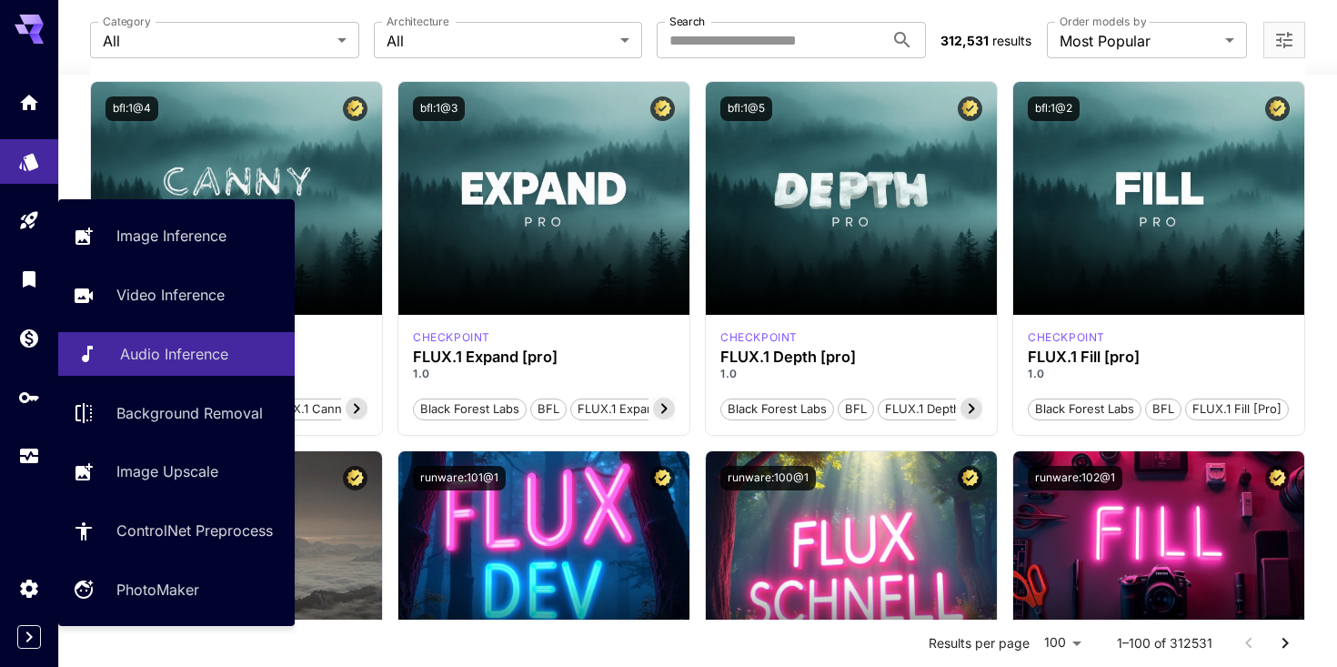
click at [172, 360] on p "Audio Inference" at bounding box center [174, 354] width 108 height 22
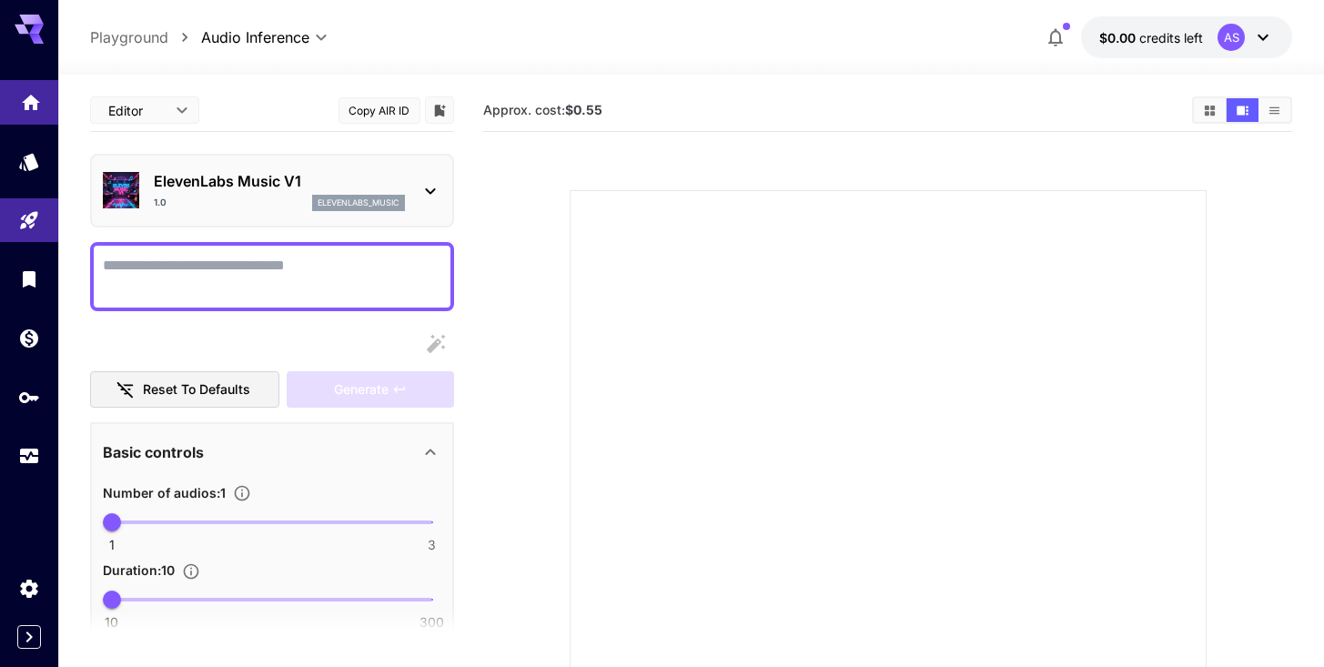
click at [35, 94] on icon "Home" at bounding box center [31, 97] width 22 height 22
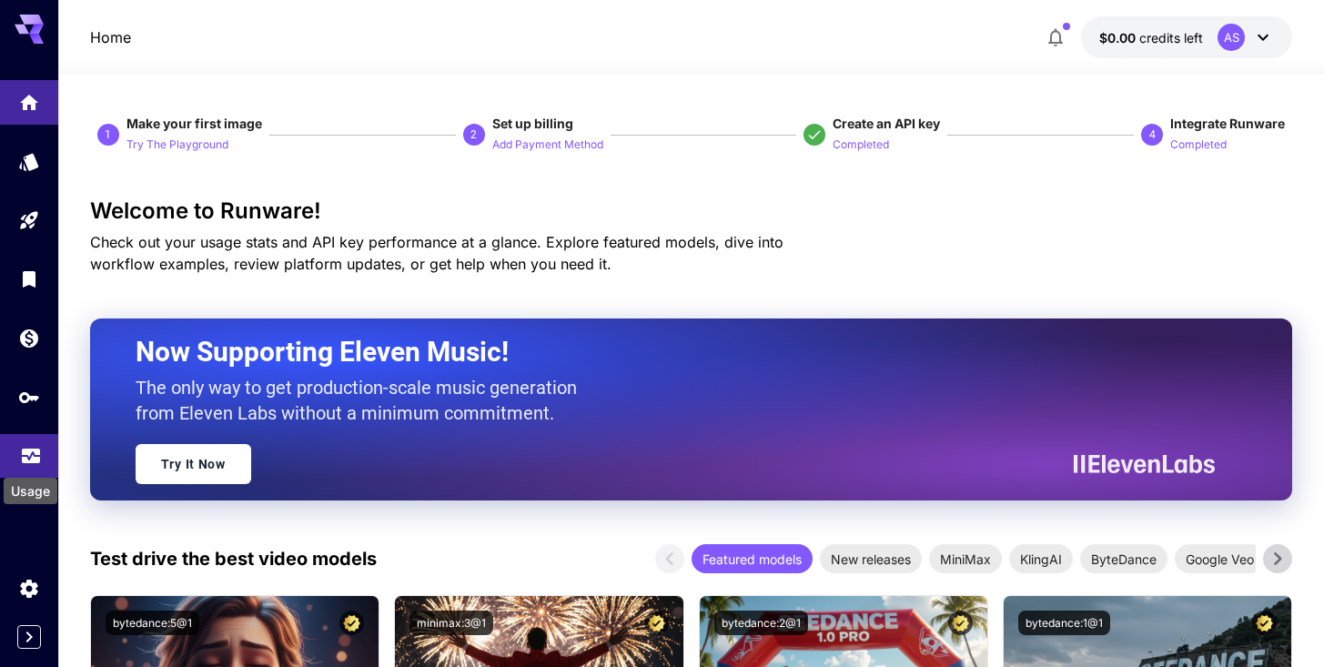
click at [25, 457] on icon "Usage" at bounding box center [31, 450] width 22 height 22
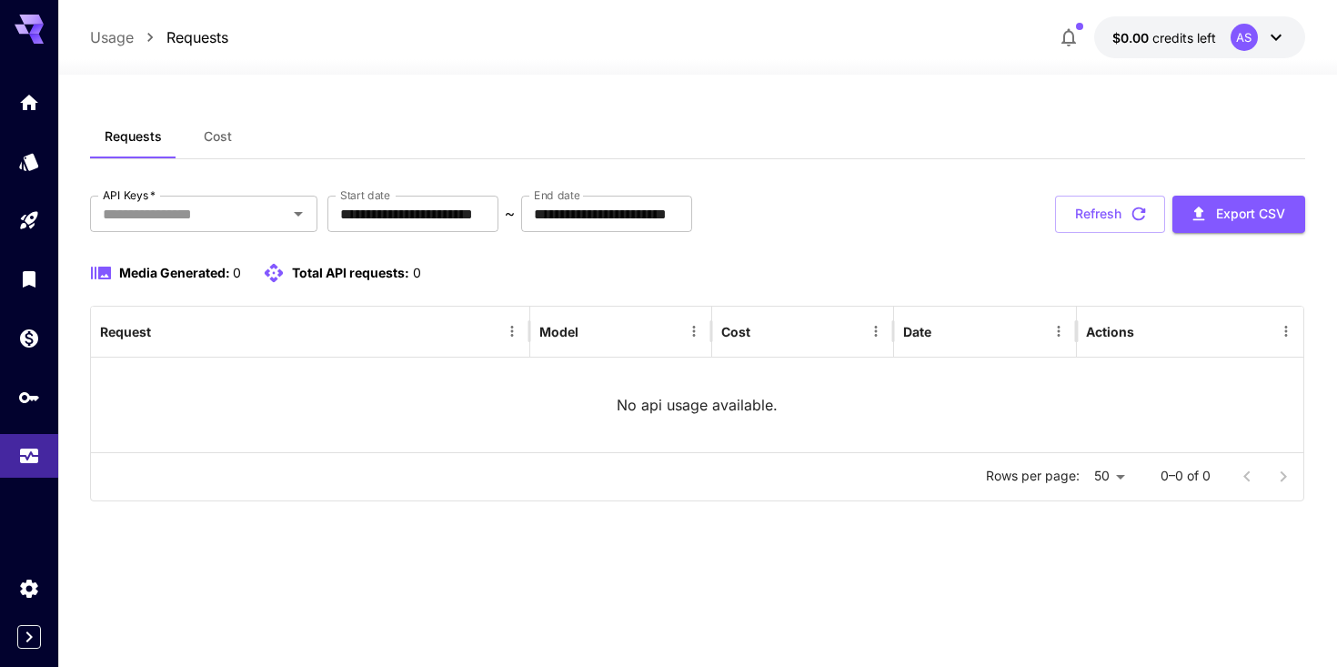
click at [1271, 35] on icon at bounding box center [1276, 38] width 11 height 6
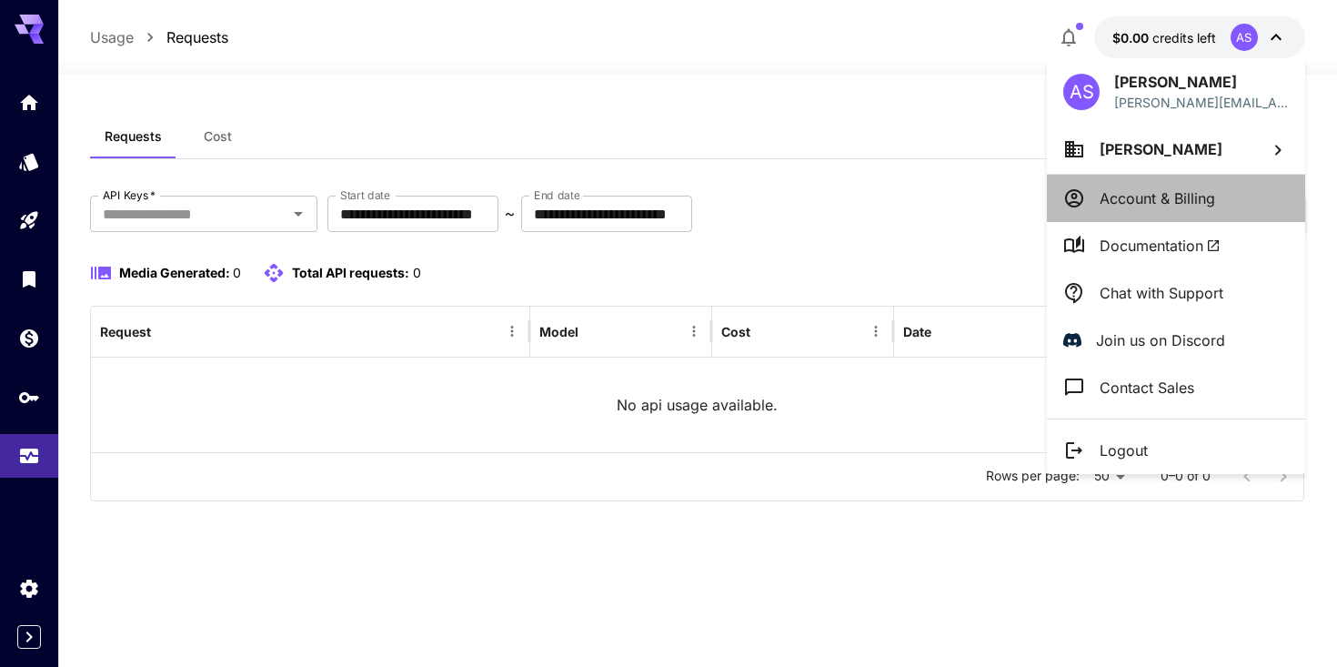
click at [1206, 188] on p "Account & Billing" at bounding box center [1158, 198] width 116 height 22
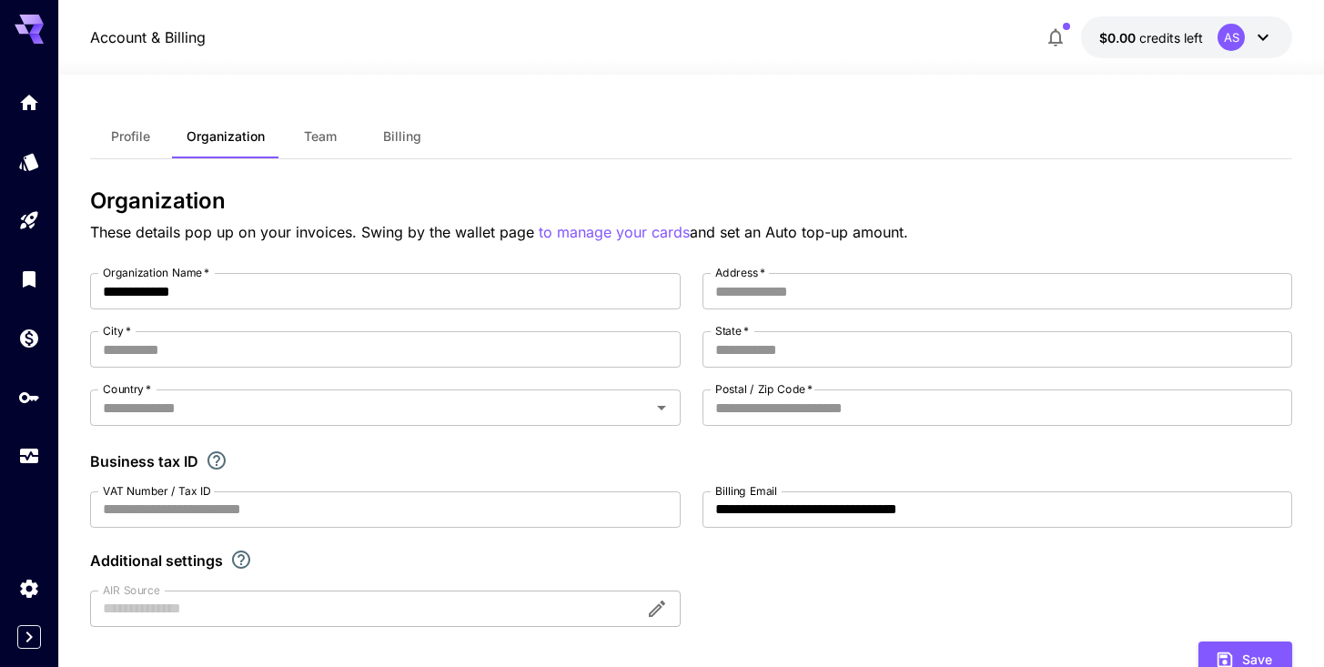
click at [422, 137] on button "Billing" at bounding box center [402, 137] width 82 height 44
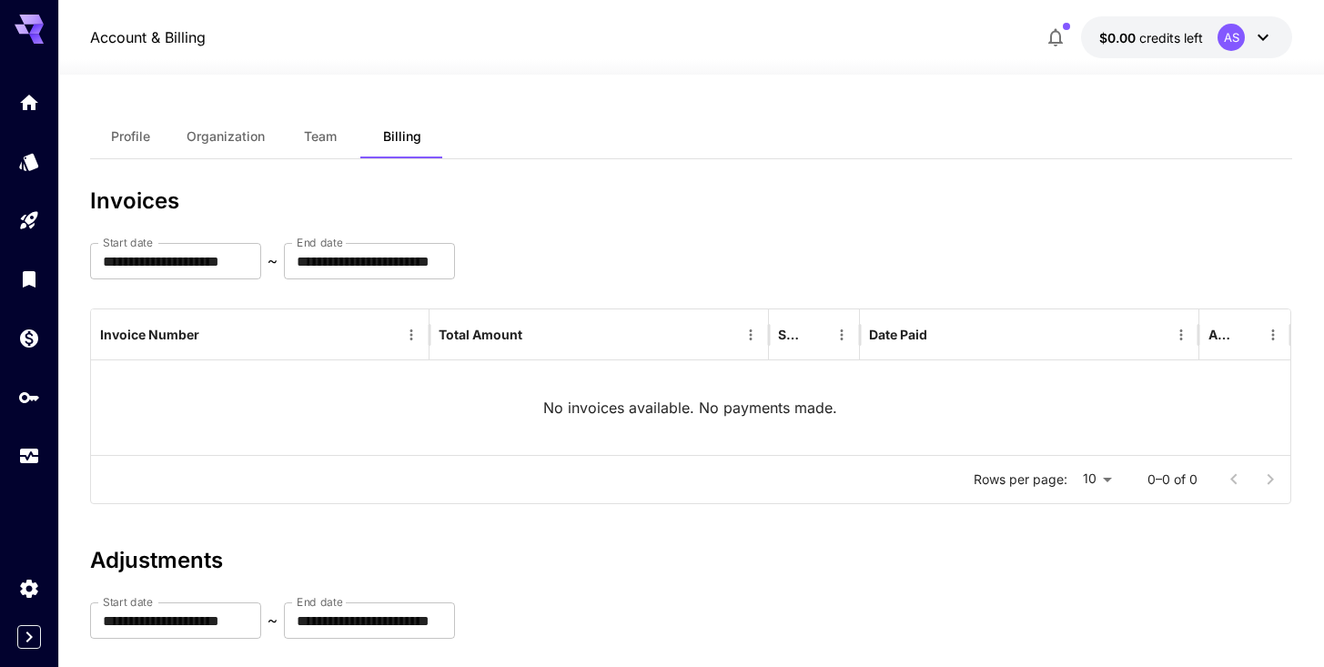
click at [682, 199] on h3 "Invoices" at bounding box center [691, 200] width 1202 height 25
click at [521, 205] on h3 "Invoices" at bounding box center [691, 200] width 1202 height 25
click at [1128, 40] on span "$0.00" at bounding box center [1119, 37] width 40 height 15
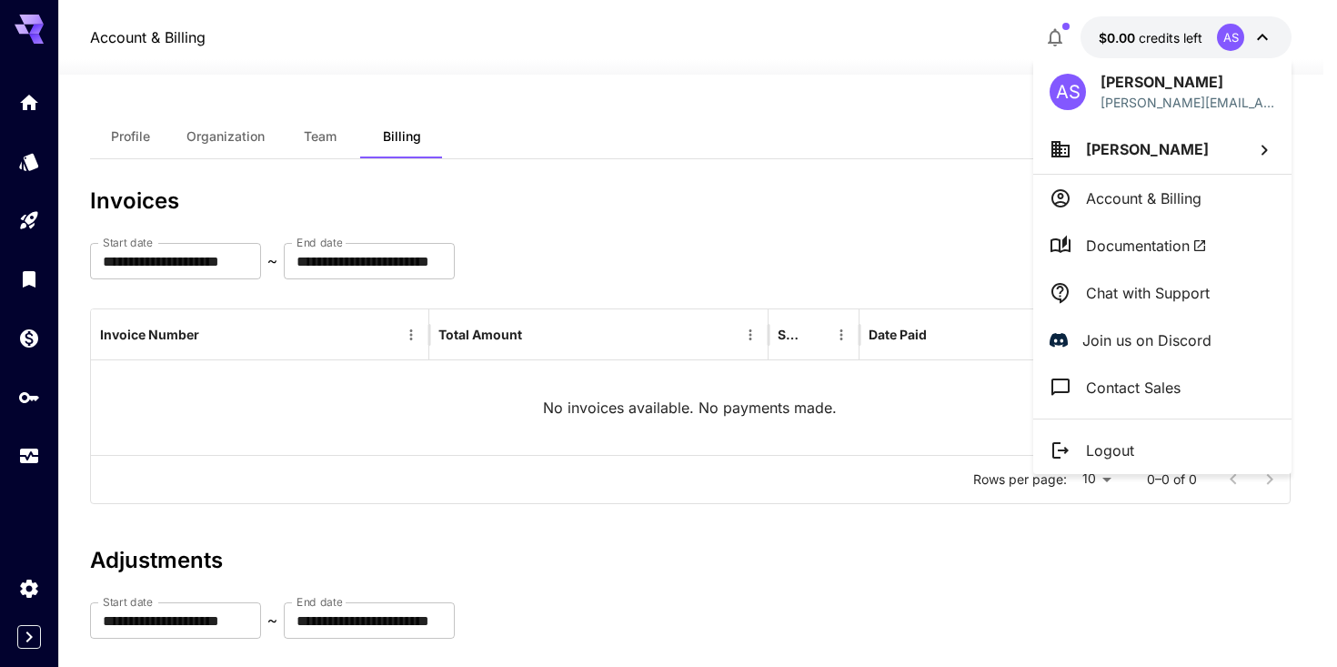
click at [1143, 192] on p "Account & Billing" at bounding box center [1144, 198] width 116 height 22
